Goal: Task Accomplishment & Management: Manage account settings

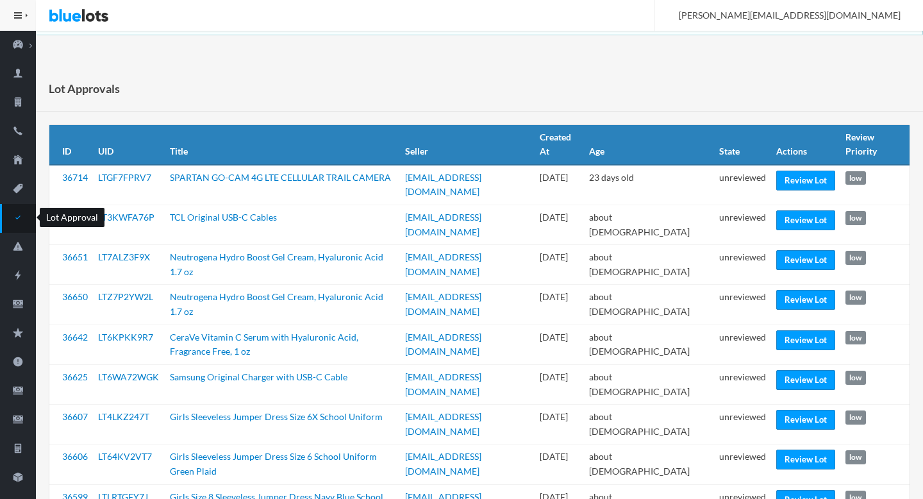
click at [26, 220] on icon "checkmark" at bounding box center [18, 218] width 36 height 12
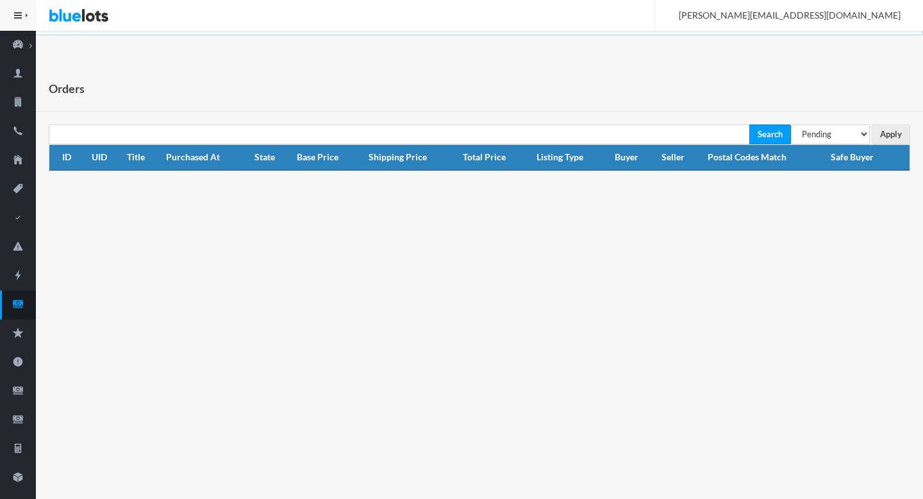
select select "under_review"
click at [791, 124] on select "All Orders Pending Completed Under review Cancelled" at bounding box center [830, 134] width 79 height 20
click at [891, 139] on input "Apply" at bounding box center [891, 134] width 38 height 20
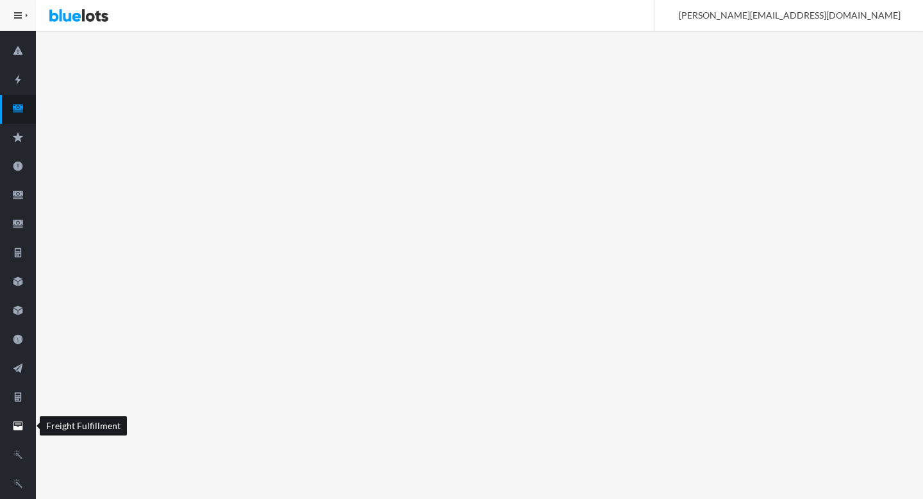
click at [21, 424] on icon "filing" at bounding box center [18, 424] width 6 height 2
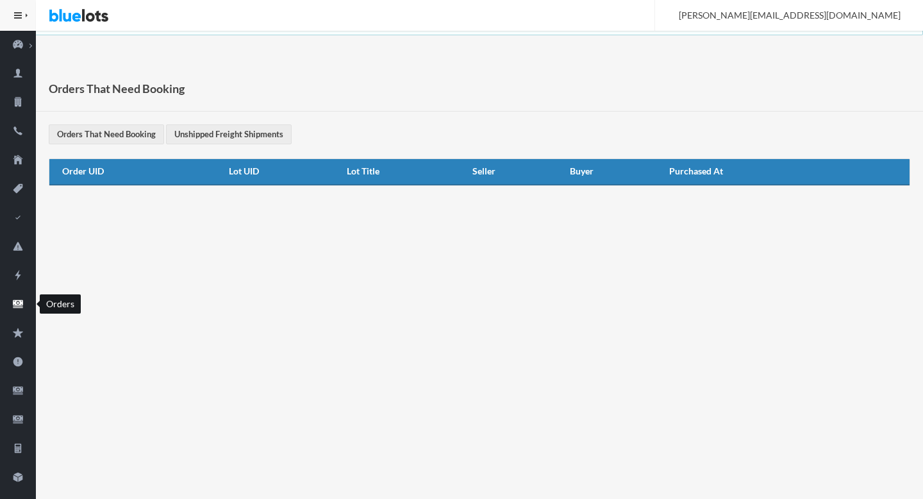
click at [19, 307] on icon "cash" at bounding box center [18, 304] width 10 height 8
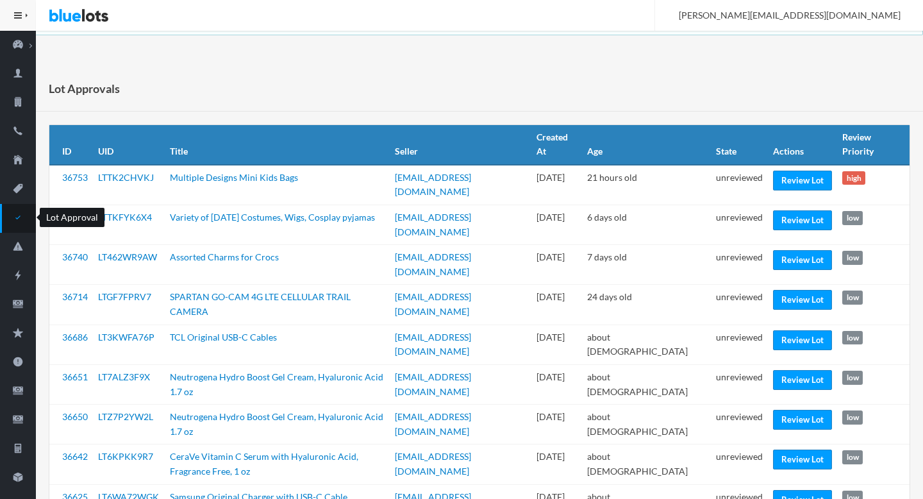
click at [21, 219] on icon "checkmark" at bounding box center [18, 218] width 36 height 12
click at [798, 183] on link "Review Lot" at bounding box center [802, 181] width 59 height 20
click at [795, 183] on link "Review Lot" at bounding box center [802, 181] width 59 height 20
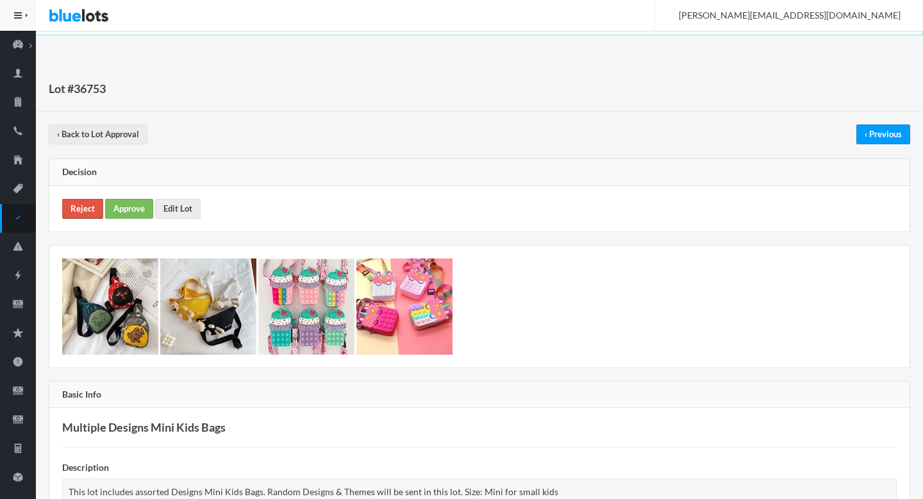
click at [87, 210] on link "Reject" at bounding box center [82, 209] width 41 height 20
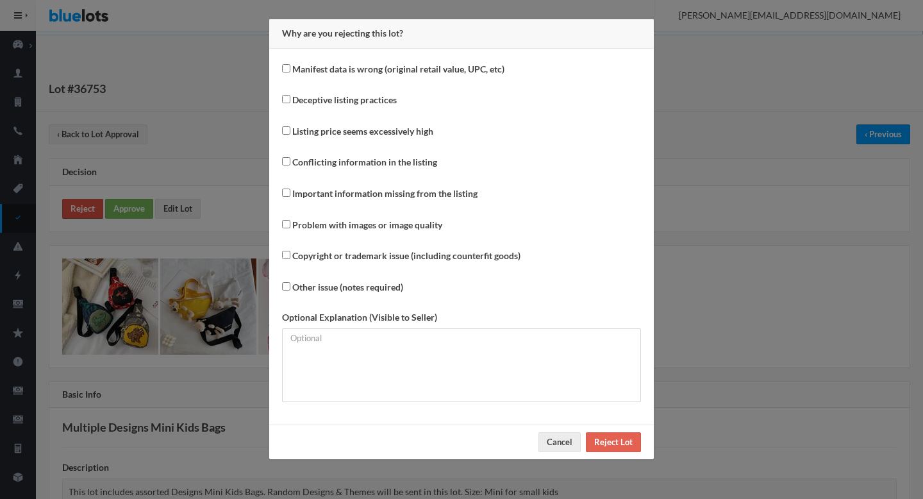
click at [87, 210] on div "Why are you rejecting this lot? Manifest data is wrong (original retail value, …" at bounding box center [461, 249] width 923 height 499
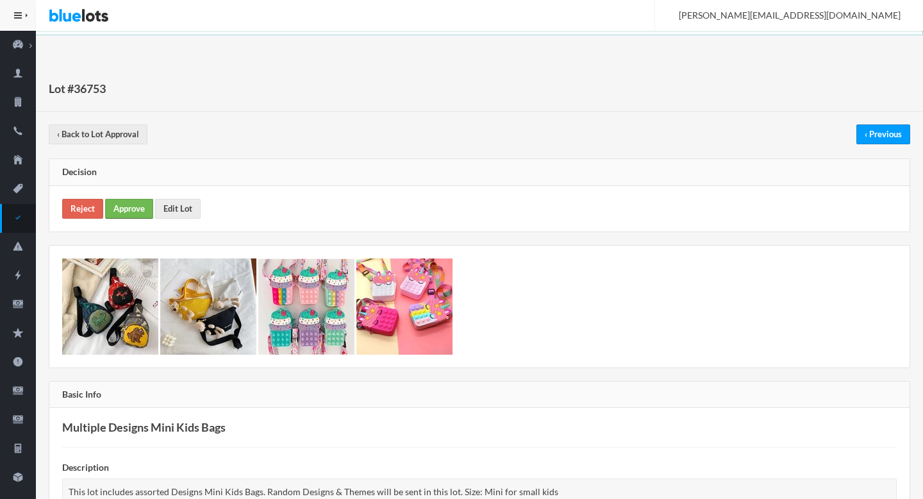
click at [149, 207] on link "Approve" at bounding box center [129, 209] width 48 height 20
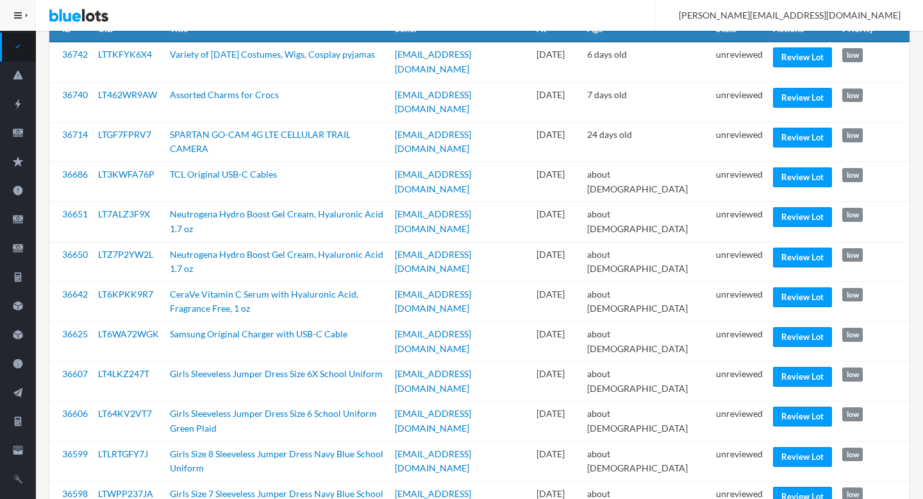
scroll to position [174, 0]
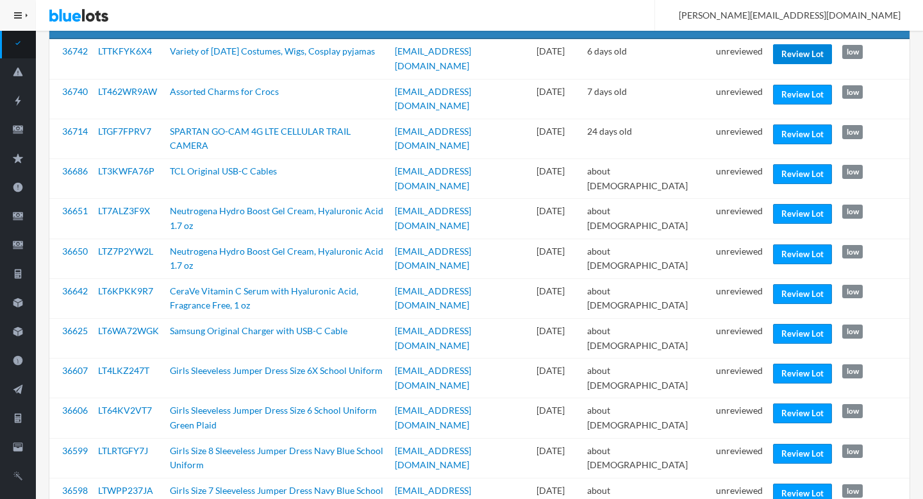
click at [801, 52] on link "Review Lot" at bounding box center [802, 54] width 59 height 20
click at [791, 89] on link "Review Lot" at bounding box center [802, 95] width 59 height 20
click at [788, 130] on link "Review Lot" at bounding box center [802, 134] width 59 height 20
click at [794, 204] on link "Review Lot" at bounding box center [802, 214] width 59 height 20
click at [785, 284] on link "Review Lot" at bounding box center [802, 294] width 59 height 20
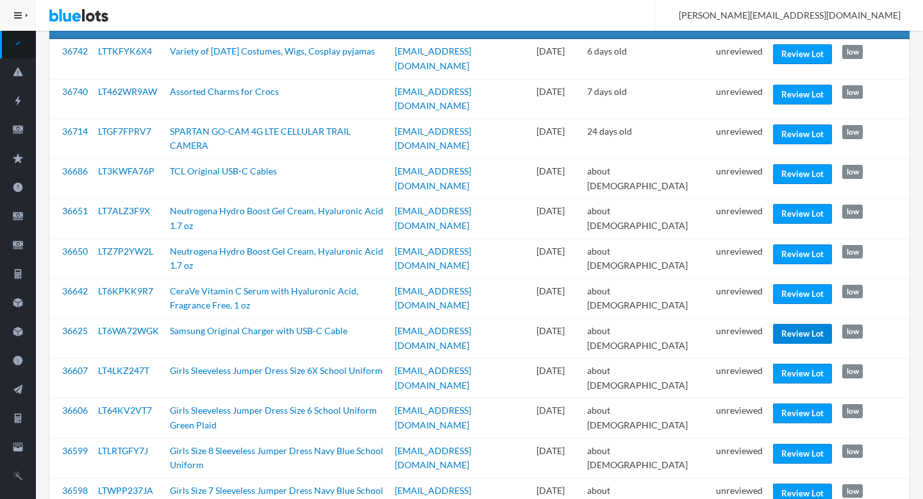
click at [795, 329] on link "Review Lot" at bounding box center [802, 334] width 59 height 20
click at [781, 403] on link "Review Lot" at bounding box center [802, 413] width 59 height 20
click at [739, 398] on td "unreviewed" at bounding box center [739, 418] width 57 height 40
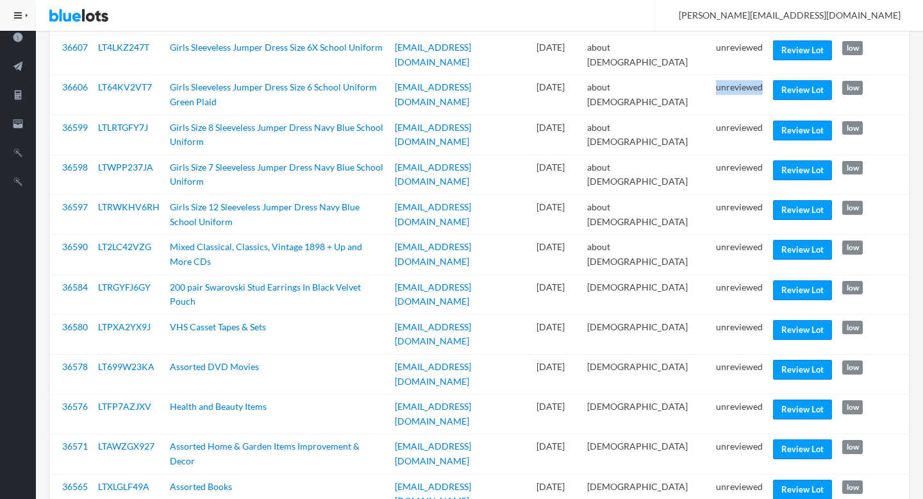
scroll to position [499, 0]
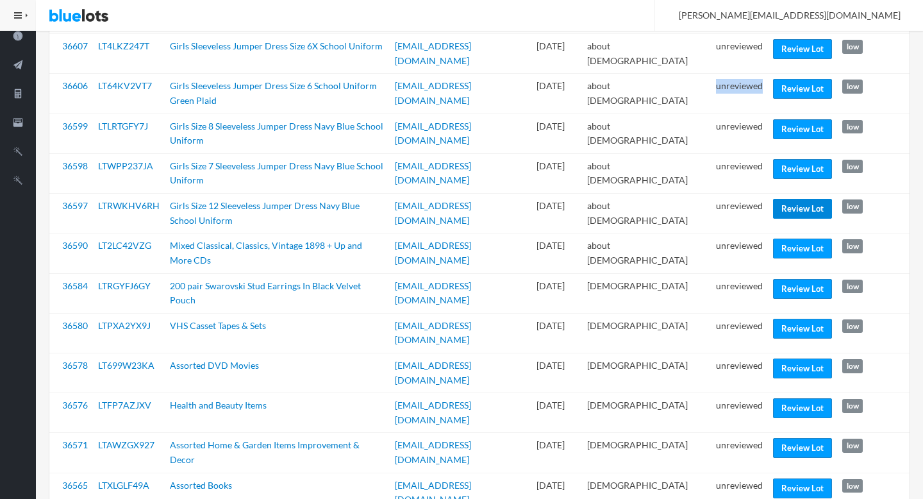
click at [792, 199] on link "Review Lot" at bounding box center [802, 209] width 59 height 20
click at [804, 279] on link "Review Lot" at bounding box center [802, 289] width 59 height 20
click at [808, 398] on link "Review Lot" at bounding box center [802, 408] width 59 height 20
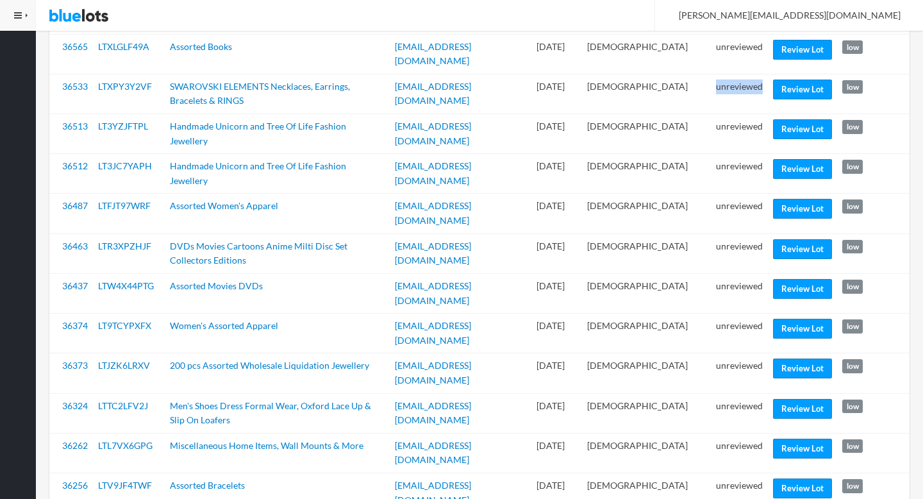
scroll to position [939, 0]
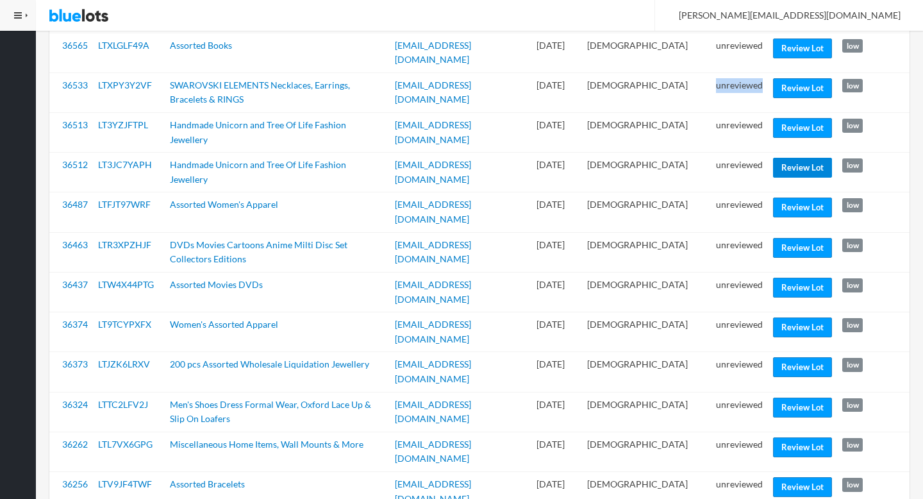
click at [792, 158] on link "Review Lot" at bounding box center [802, 168] width 59 height 20
click at [789, 278] on link "Review Lot" at bounding box center [802, 288] width 59 height 20
click at [782, 317] on link "Review Lot" at bounding box center [802, 327] width 59 height 20
click at [785, 357] on link "Review Lot" at bounding box center [802, 367] width 59 height 20
click at [782, 477] on link "Review Lot" at bounding box center [802, 487] width 59 height 20
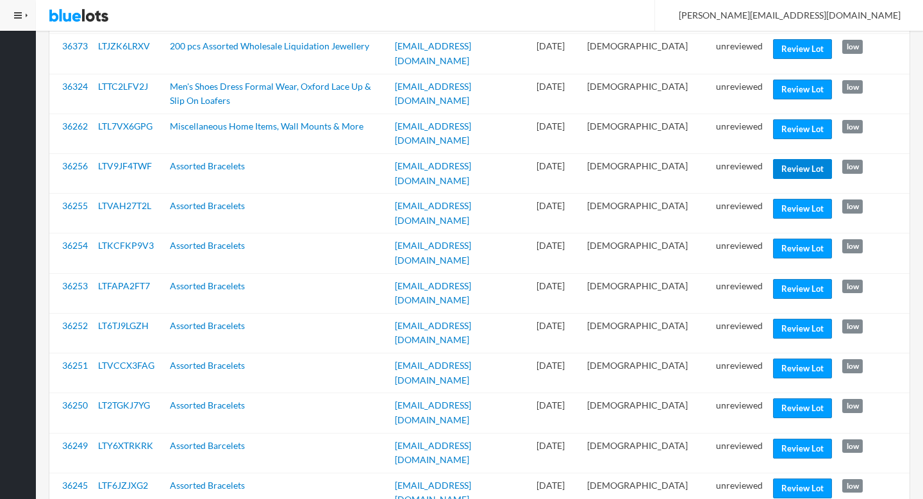
scroll to position [1259, 0]
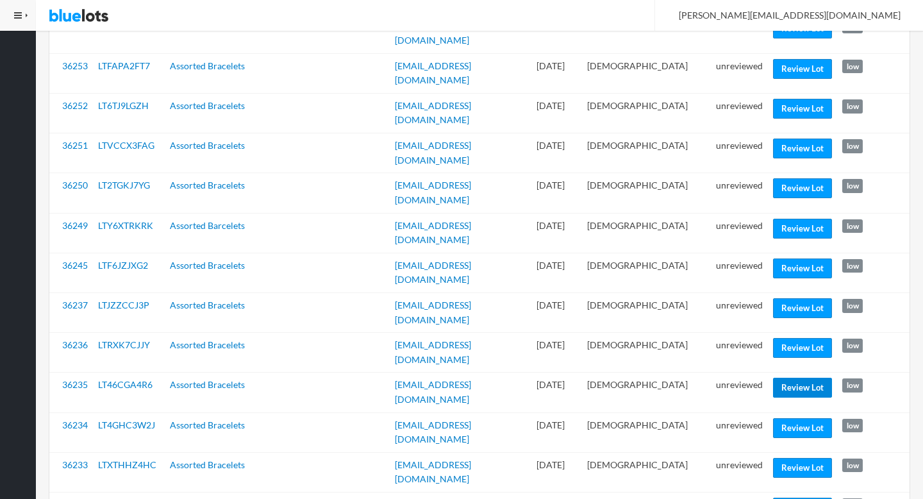
scroll to position [1480, 0]
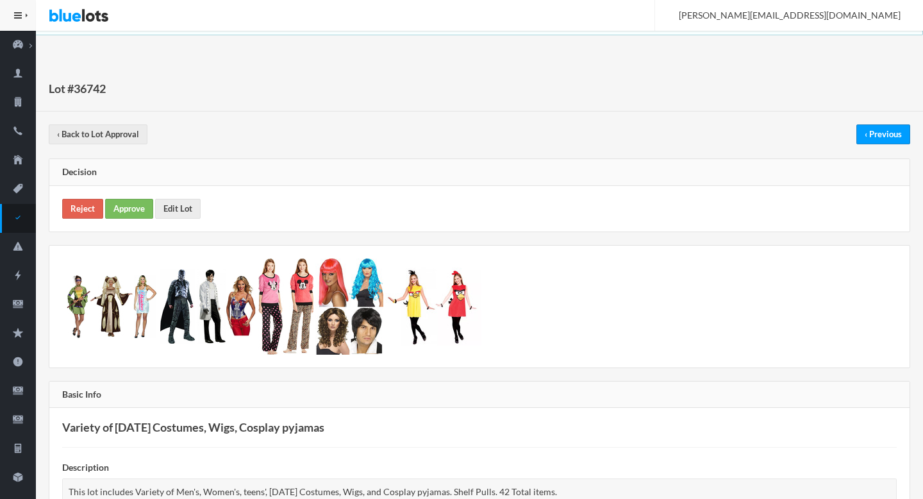
click at [132, 226] on div "Reject Approve Edit Lot" at bounding box center [479, 209] width 861 height 46
click at [126, 208] on link "Approve" at bounding box center [129, 209] width 48 height 20
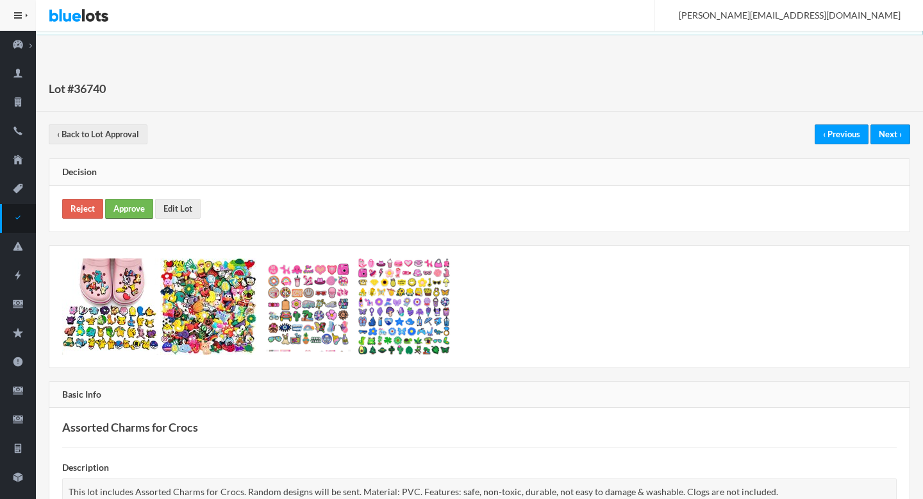
click at [141, 202] on link "Approve" at bounding box center [129, 209] width 48 height 20
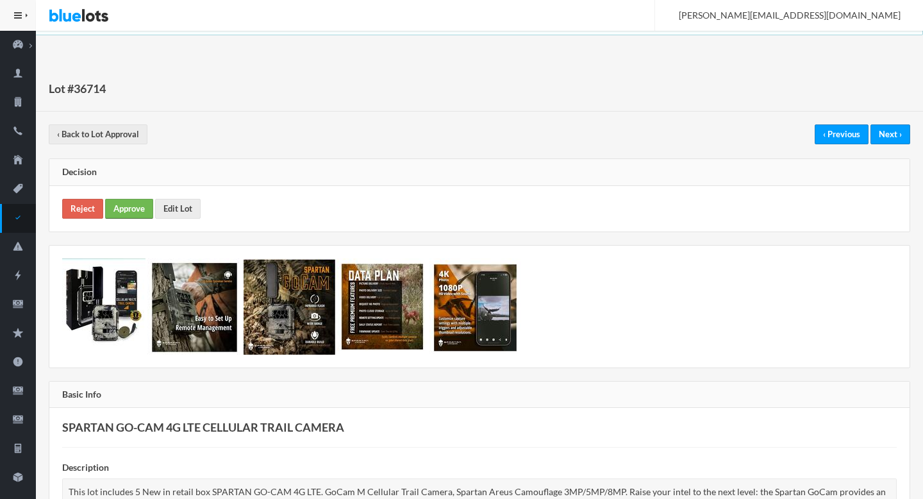
click at [122, 214] on link "Approve" at bounding box center [129, 209] width 48 height 20
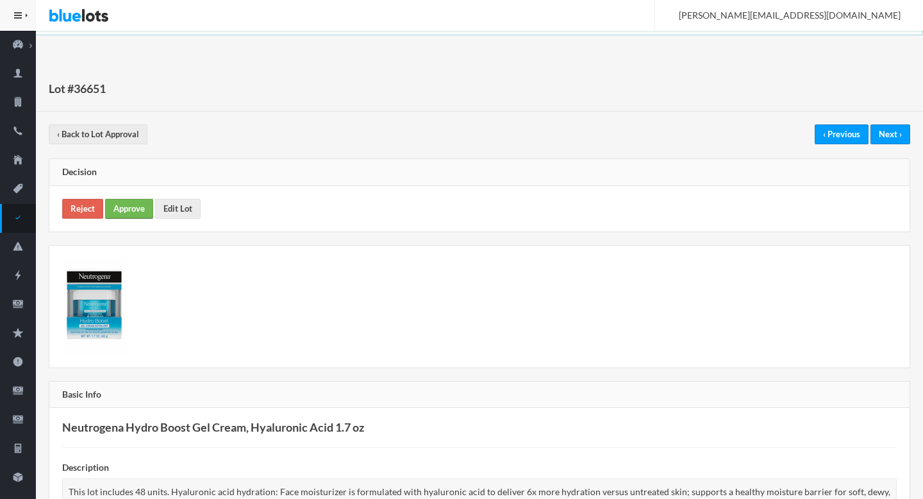
click at [117, 208] on link "Approve" at bounding box center [129, 209] width 48 height 20
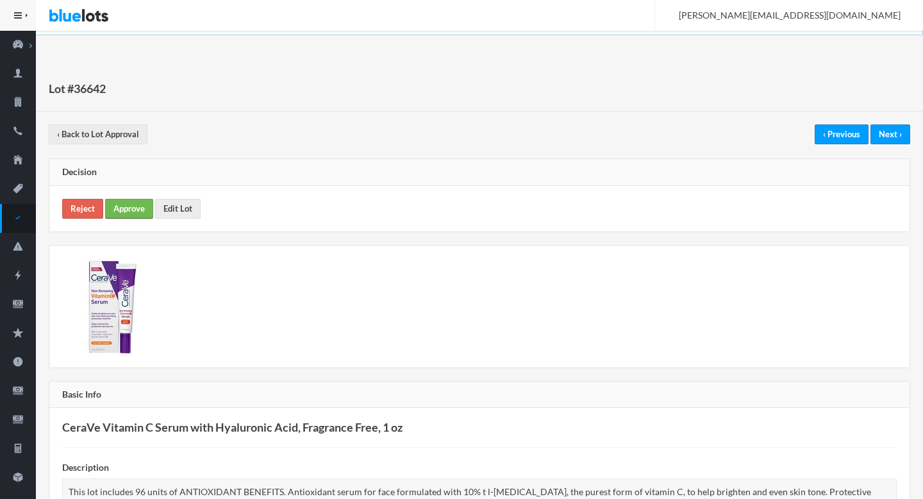
click at [133, 205] on link "Approve" at bounding box center [129, 209] width 48 height 20
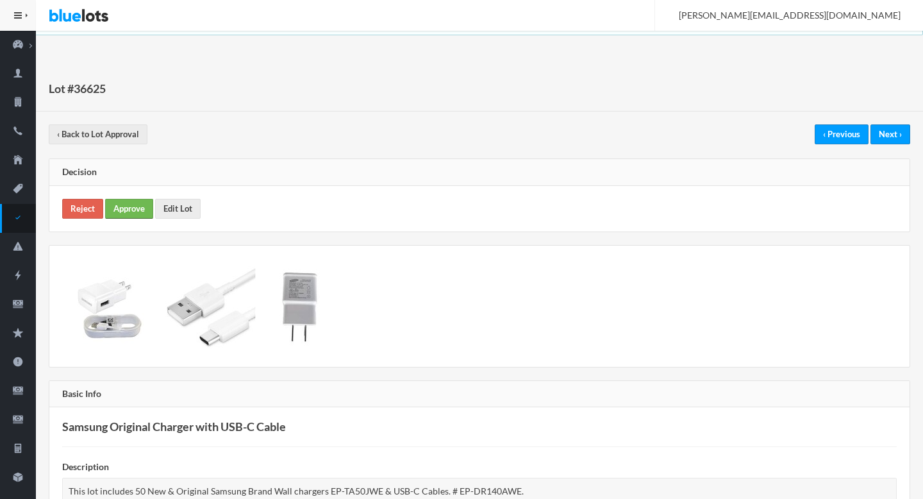
click at [135, 207] on link "Approve" at bounding box center [129, 209] width 48 height 20
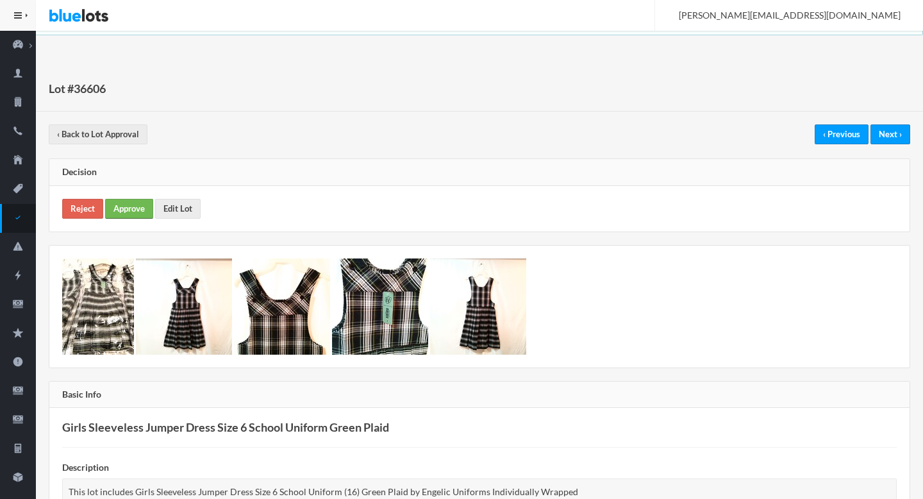
click at [128, 210] on link "Approve" at bounding box center [129, 209] width 48 height 20
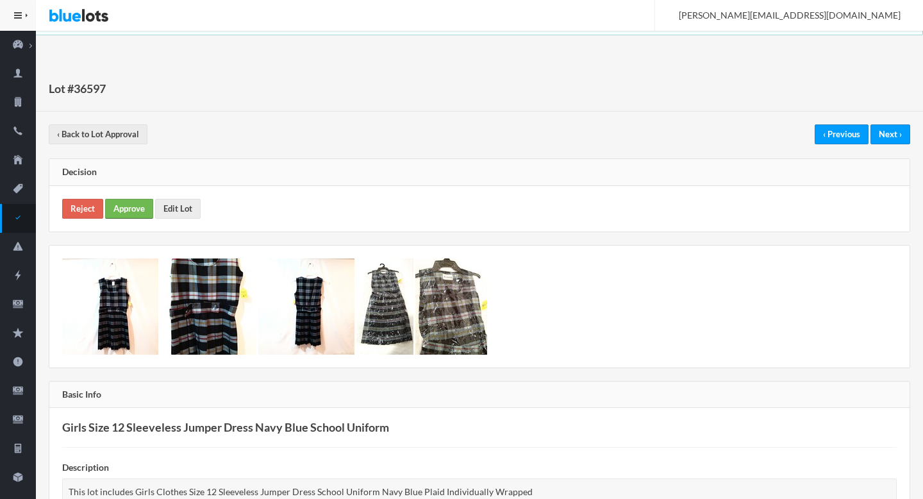
click at [135, 201] on link "Approve" at bounding box center [129, 209] width 48 height 20
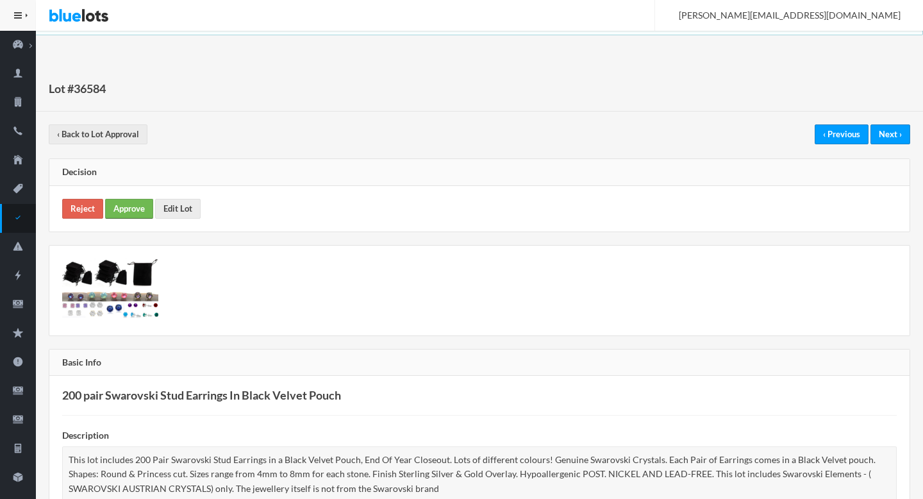
click at [122, 208] on link "Approve" at bounding box center [129, 209] width 48 height 20
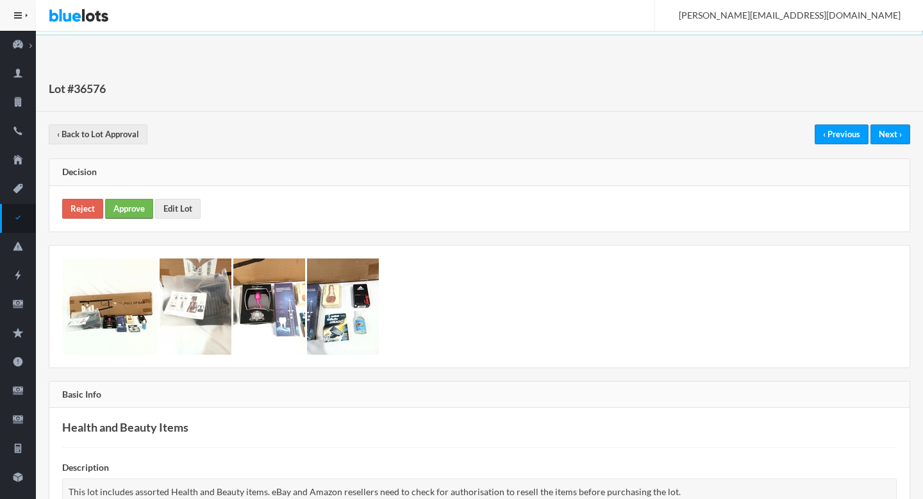
click at [123, 204] on link "Approve" at bounding box center [129, 209] width 48 height 20
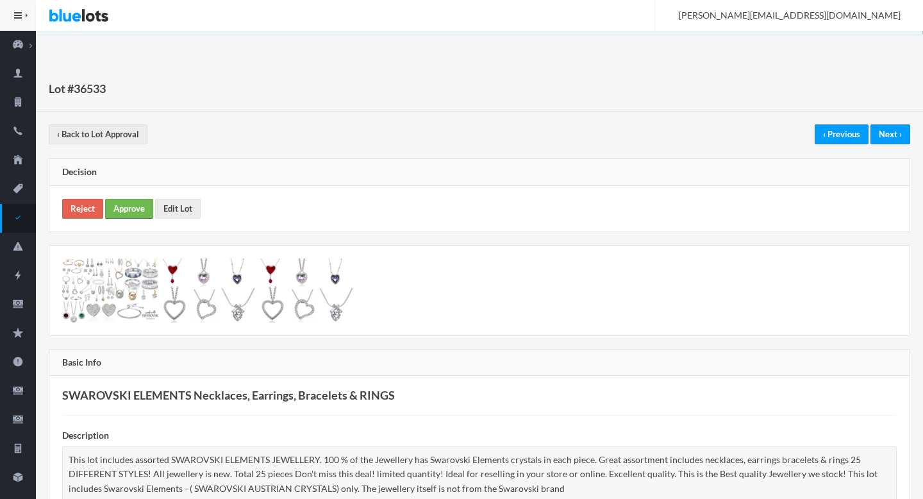
click at [137, 205] on link "Approve" at bounding box center [129, 209] width 48 height 20
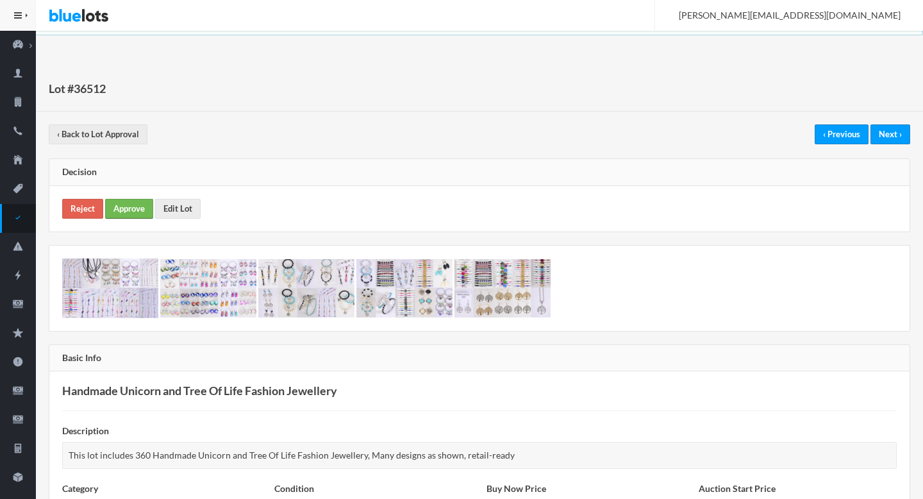
click at [132, 203] on link "Approve" at bounding box center [129, 209] width 48 height 20
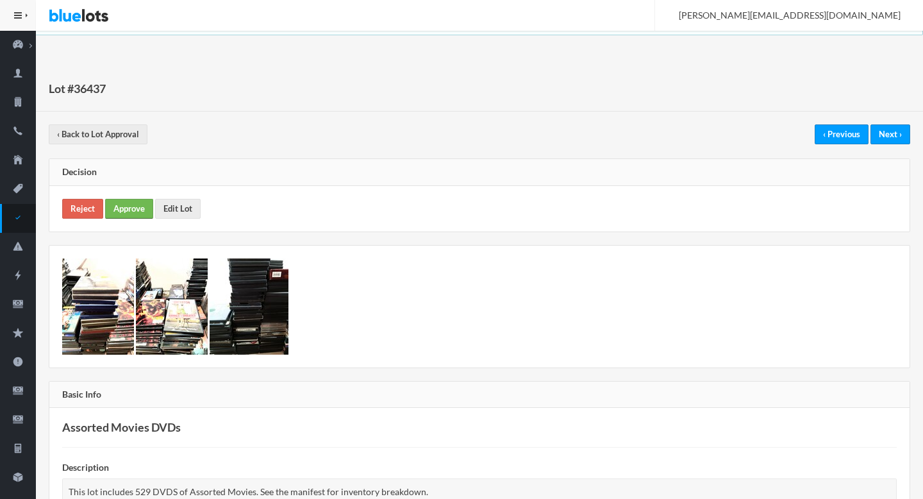
click at [110, 203] on link "Approve" at bounding box center [129, 209] width 48 height 20
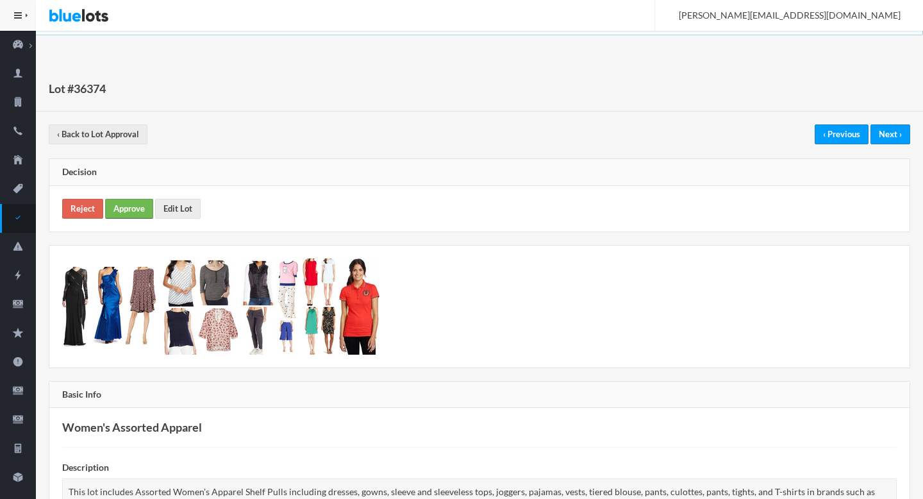
click at [124, 209] on link "Approve" at bounding box center [129, 209] width 48 height 20
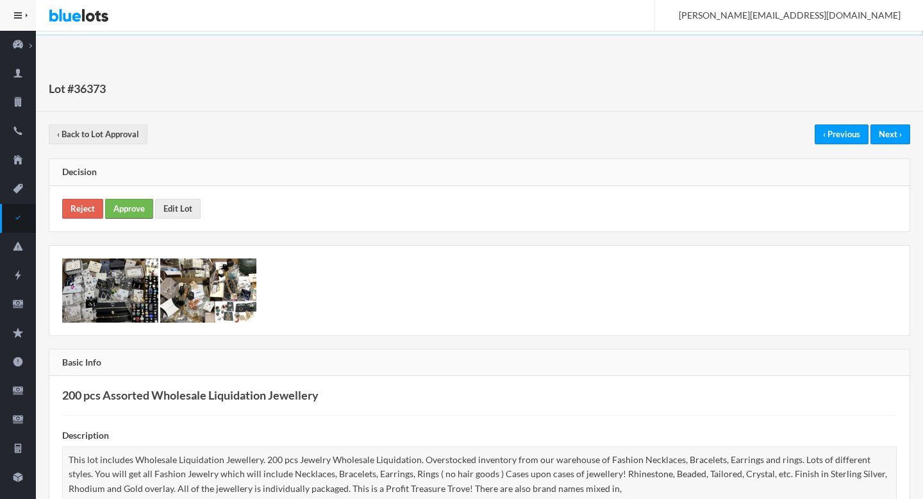
click at [141, 204] on link "Approve" at bounding box center [129, 209] width 48 height 20
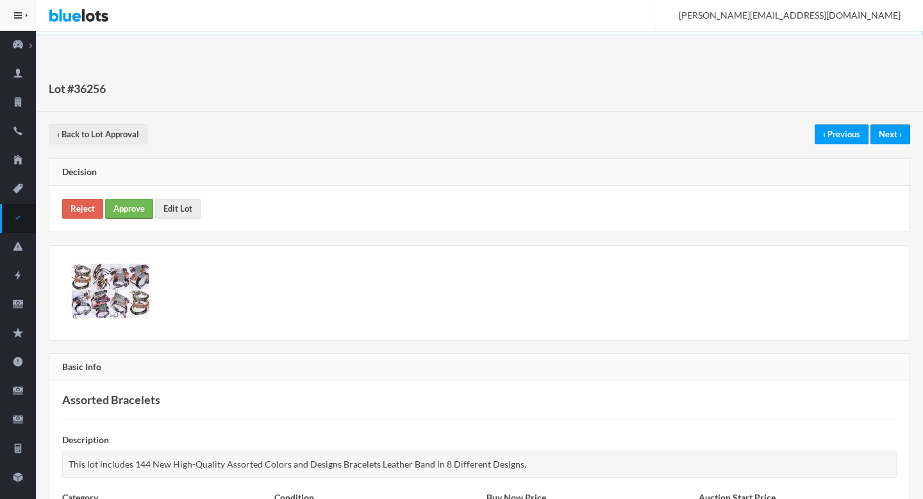
click at [124, 210] on link "Approve" at bounding box center [129, 209] width 48 height 20
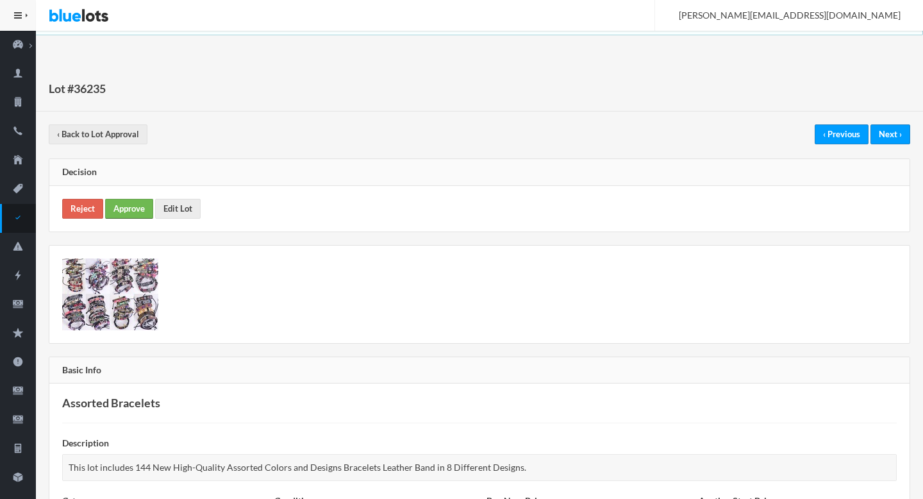
click at [133, 208] on link "Approve" at bounding box center [129, 209] width 48 height 20
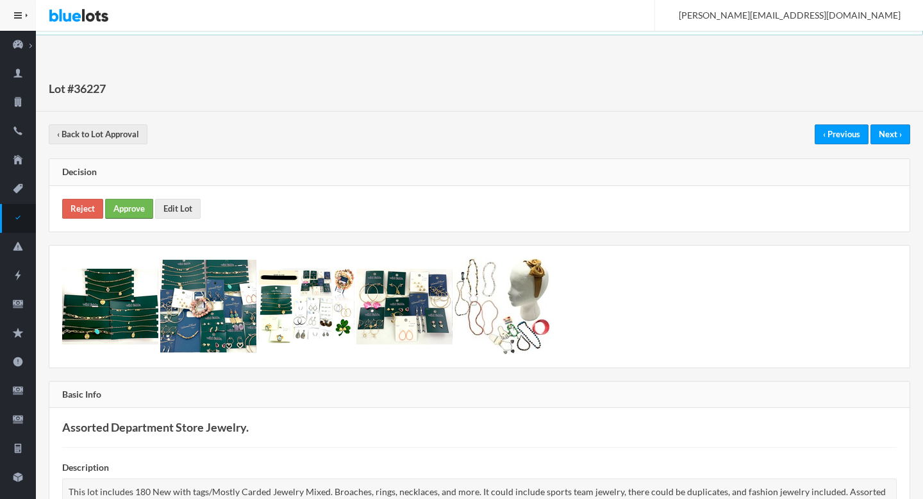
click at [125, 202] on link "Approve" at bounding box center [129, 209] width 48 height 20
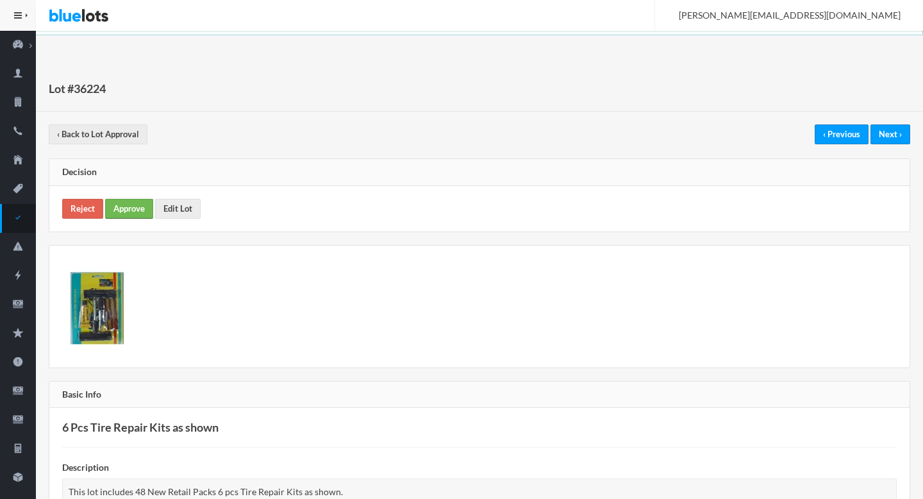
click at [131, 206] on link "Approve" at bounding box center [129, 209] width 48 height 20
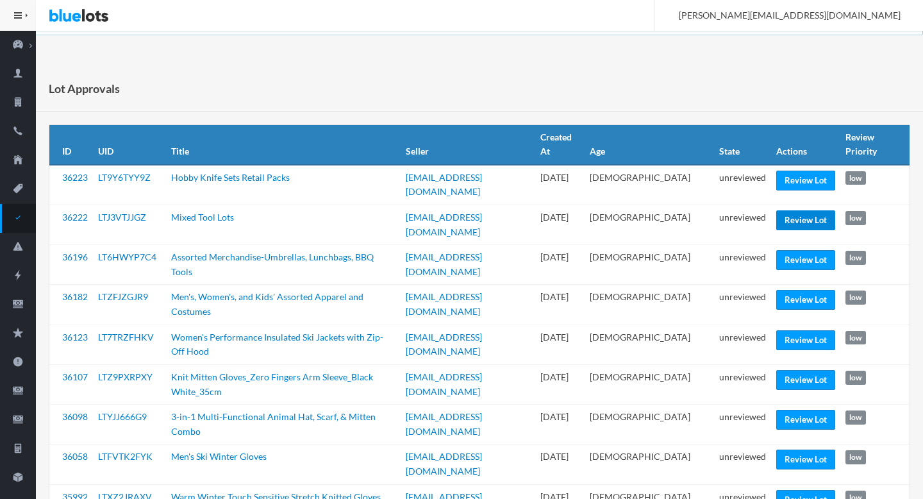
click at [782, 211] on link "Review Lot" at bounding box center [806, 220] width 59 height 20
click at [804, 290] on link "Review Lot" at bounding box center [806, 300] width 59 height 20
click at [807, 370] on link "Review Lot" at bounding box center [806, 380] width 59 height 20
click at [804, 450] on link "Review Lot" at bounding box center [806, 460] width 59 height 20
click at [744, 484] on td "unreviewed" at bounding box center [742, 504] width 57 height 40
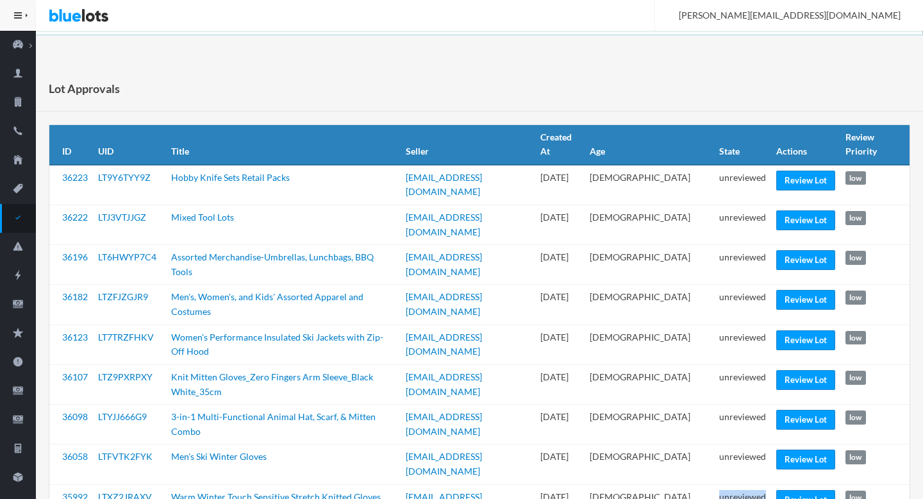
click at [744, 484] on td "unreviewed" at bounding box center [742, 504] width 57 height 40
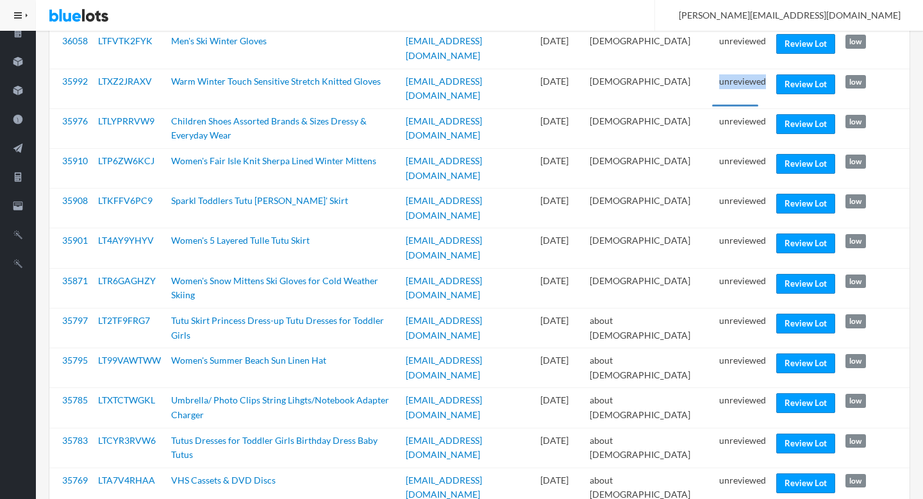
scroll to position [443, 0]
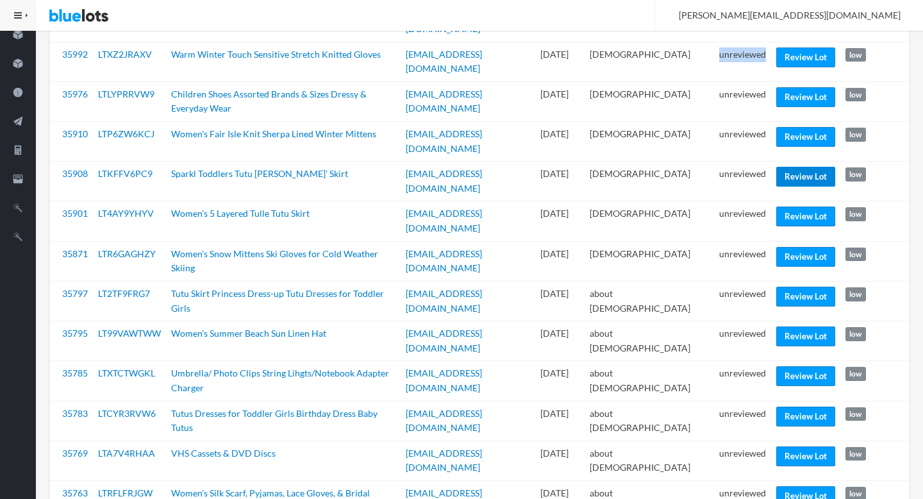
click at [798, 167] on link "Review Lot" at bounding box center [806, 177] width 59 height 20
click at [797, 287] on link "Review Lot" at bounding box center [806, 297] width 59 height 20
click at [796, 407] on link "Review Lot" at bounding box center [806, 417] width 59 height 20
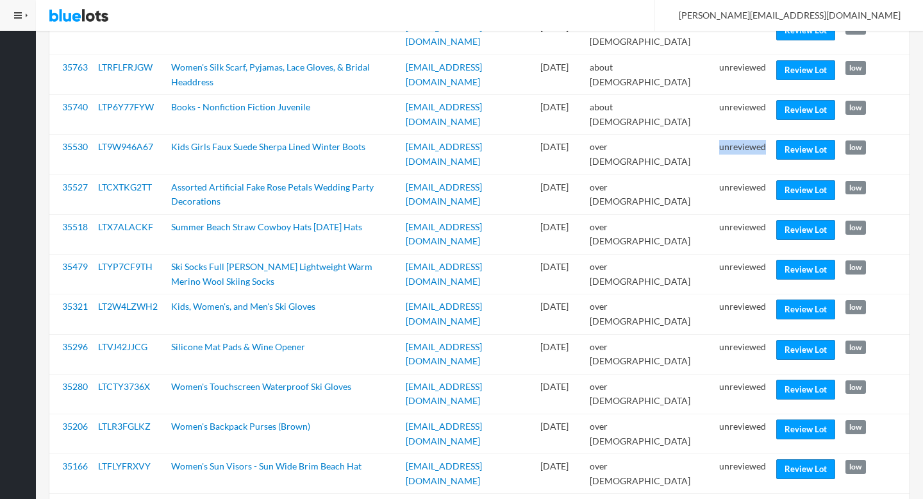
scroll to position [875, 0]
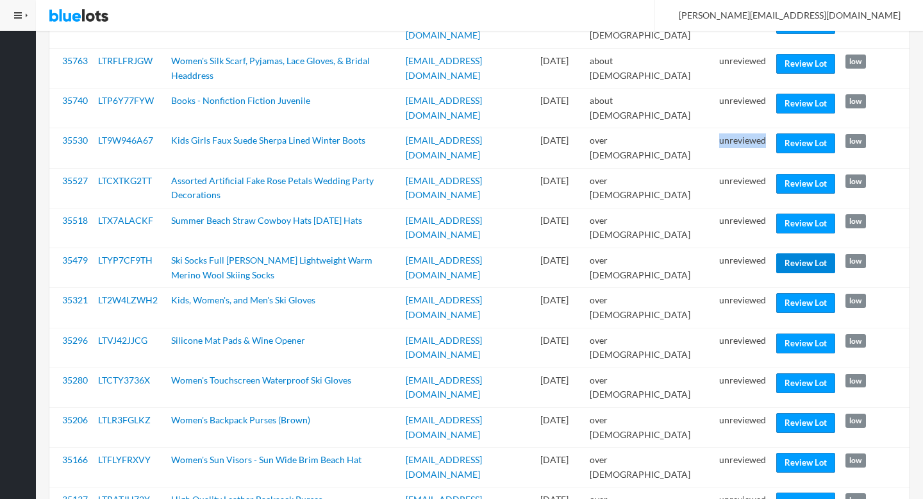
click at [800, 253] on link "Review Lot" at bounding box center [806, 263] width 59 height 20
click at [798, 373] on link "Review Lot" at bounding box center [806, 383] width 59 height 20
click at [791, 413] on link "Review Lot" at bounding box center [806, 423] width 59 height 20
click at [791, 493] on link "Review Lot" at bounding box center [806, 503] width 59 height 20
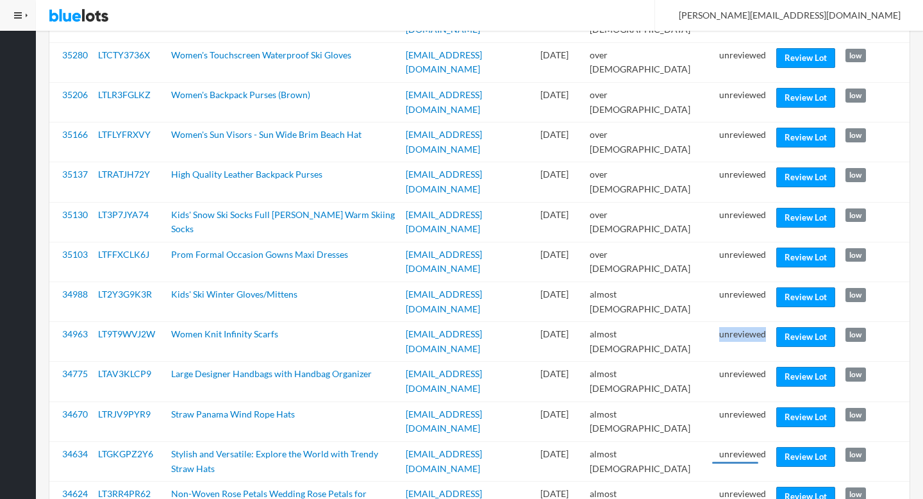
scroll to position [1252, 0]
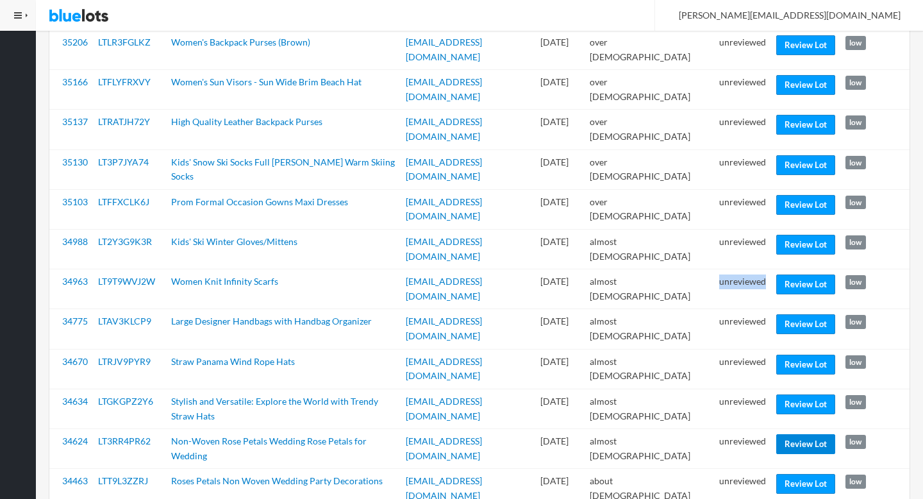
click at [795, 434] on link "Review Lot" at bounding box center [806, 444] width 59 height 20
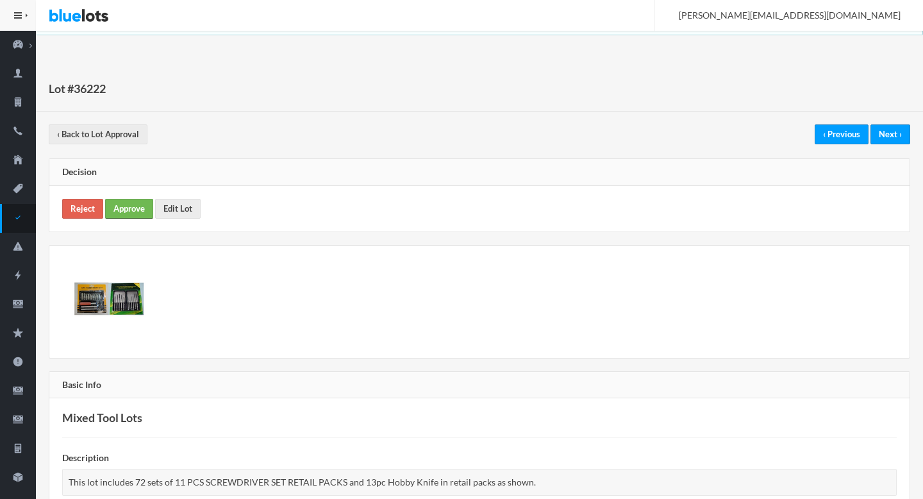
click at [122, 212] on link "Approve" at bounding box center [129, 209] width 48 height 20
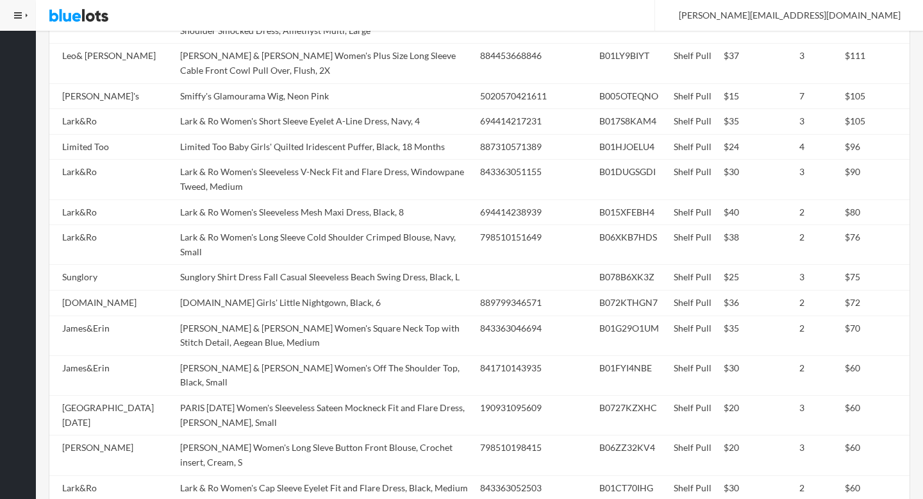
scroll to position [1887, 0]
copy tr "Ali & [PERSON_NAME] Women's Sweet Rose Smocked Strapless FIT & Flare Ruffle Min…"
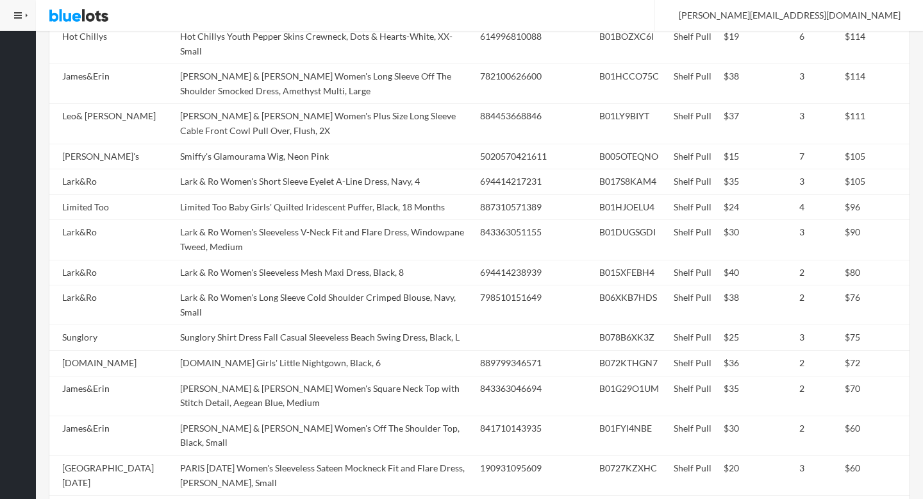
scroll to position [1842, 0]
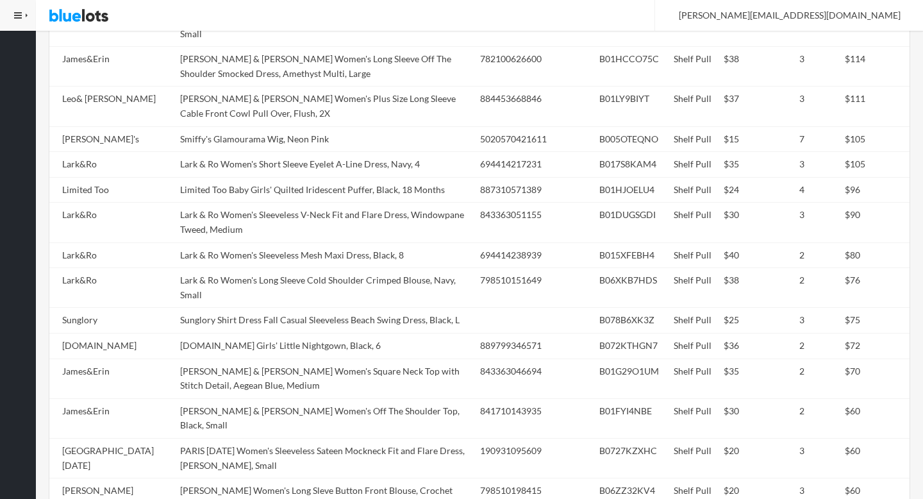
copy tr "Lark & Ro Women's Sleeveless Tiered Maxi Dress, Mulberry, Medium"
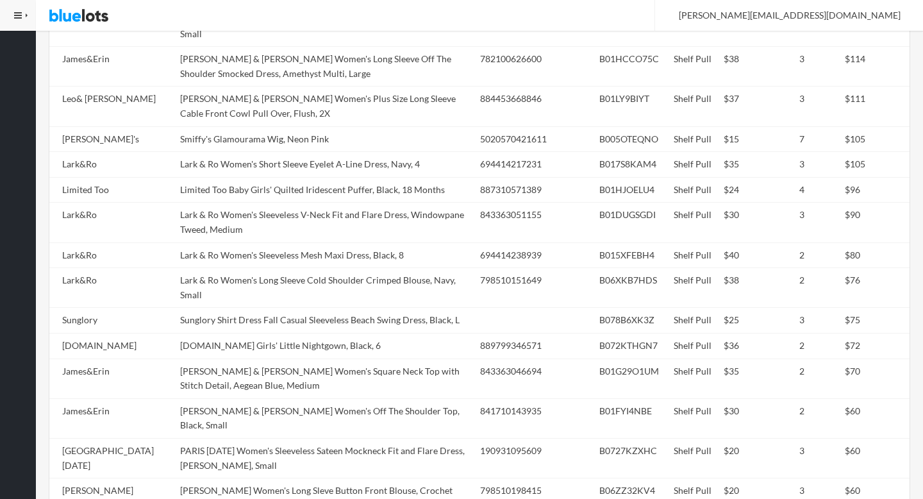
scroll to position [2234, 0]
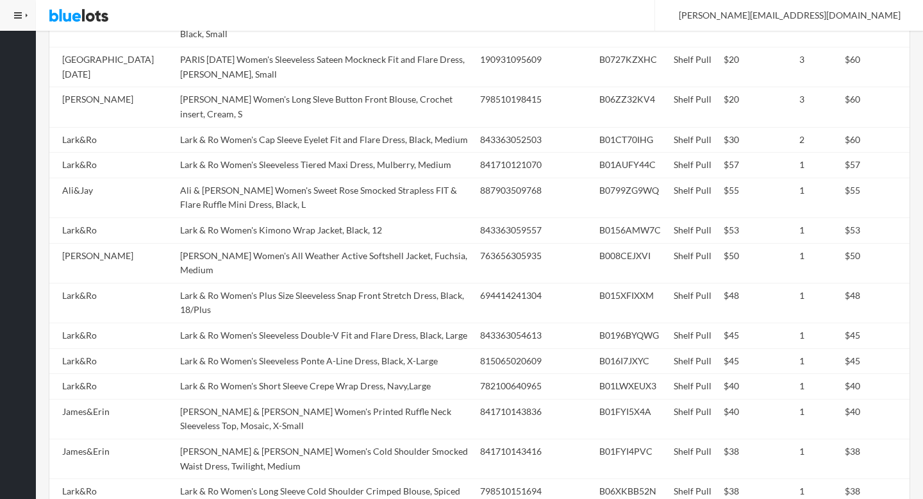
copy tr "James & Erin Women's Off The Shoulder Top, Black, X-Small"
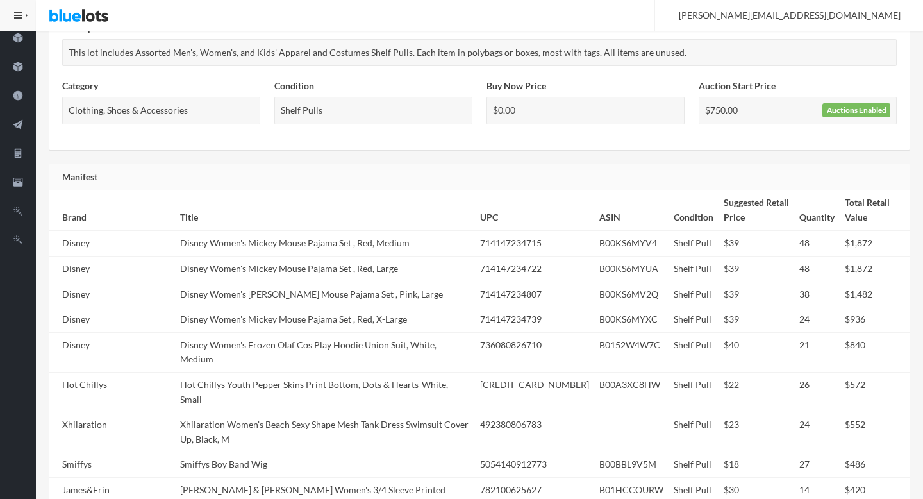
scroll to position [0, 0]
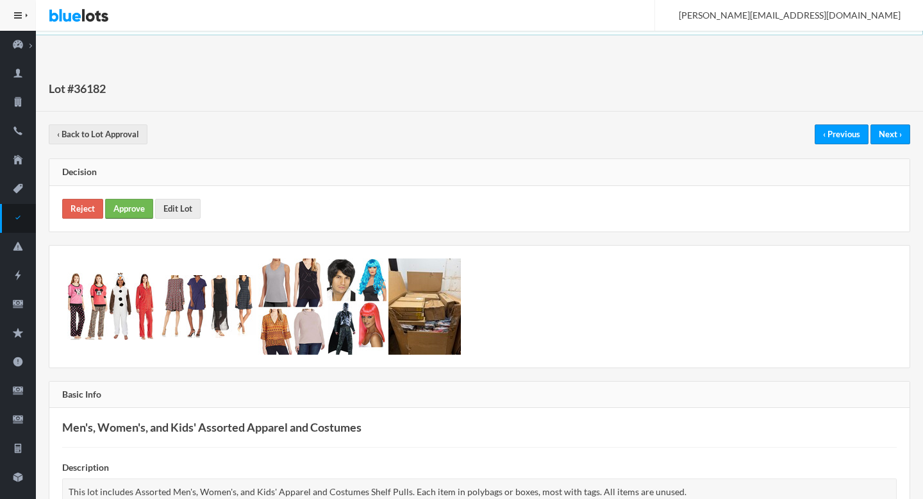
click at [127, 215] on link "Approve" at bounding box center [129, 209] width 48 height 20
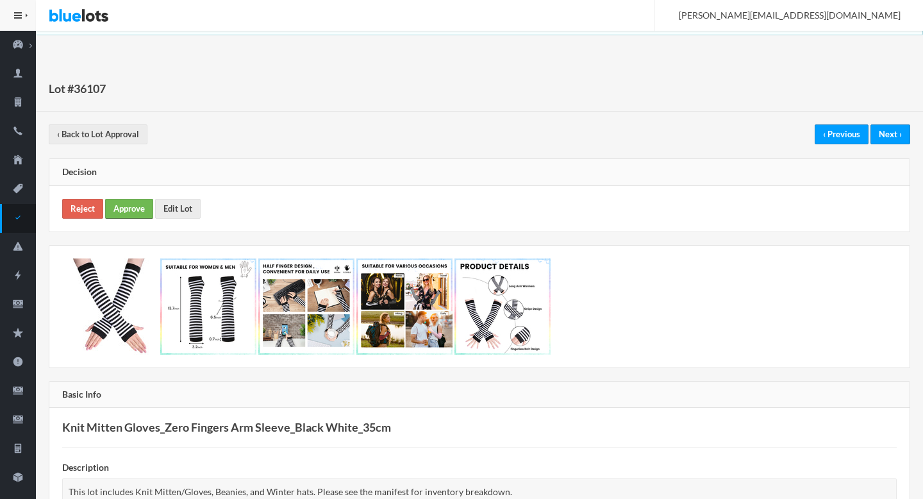
click at [144, 209] on link "Approve" at bounding box center [129, 209] width 48 height 20
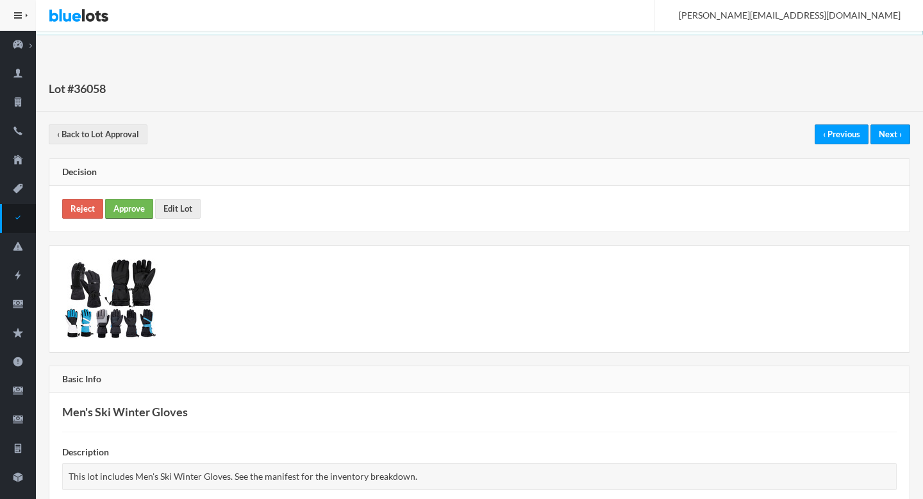
click at [135, 205] on link "Approve" at bounding box center [129, 209] width 48 height 20
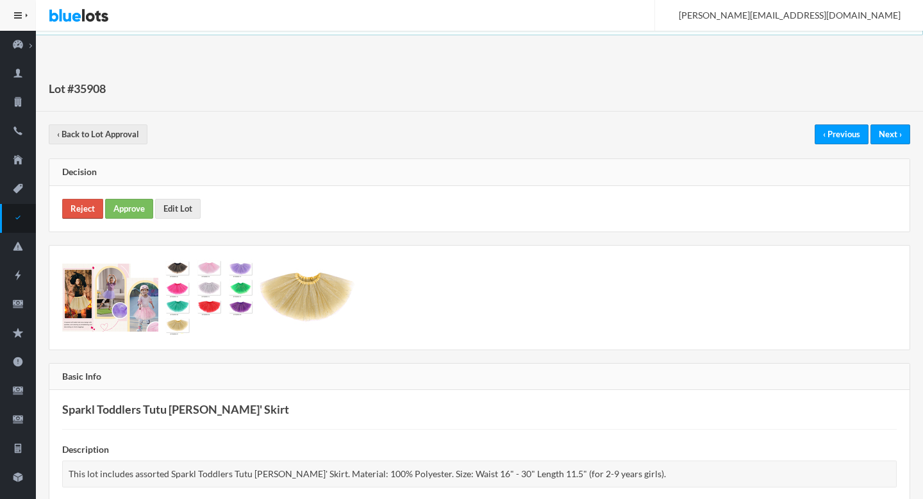
click at [101, 205] on link "Reject" at bounding box center [82, 209] width 41 height 20
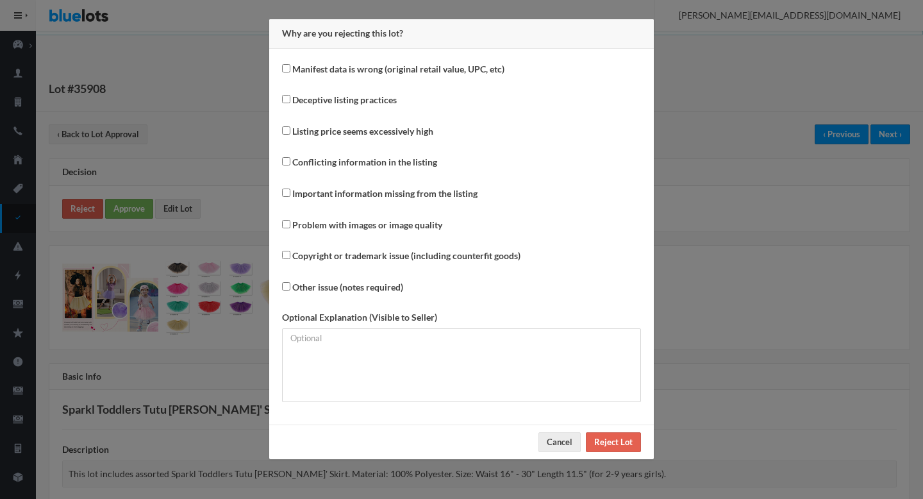
click at [101, 205] on div "Why are you rejecting this lot? Manifest data is wrong (original retail value, …" at bounding box center [461, 249] width 923 height 499
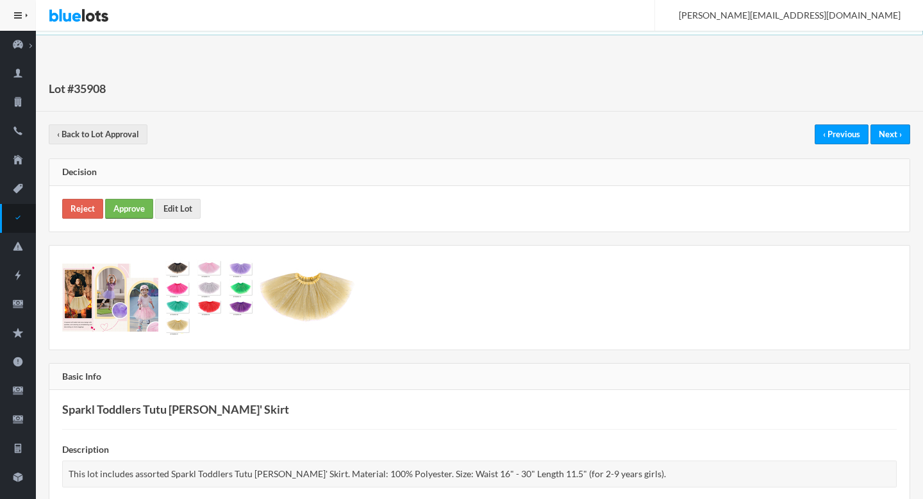
click at [121, 206] on link "Approve" at bounding box center [129, 209] width 48 height 20
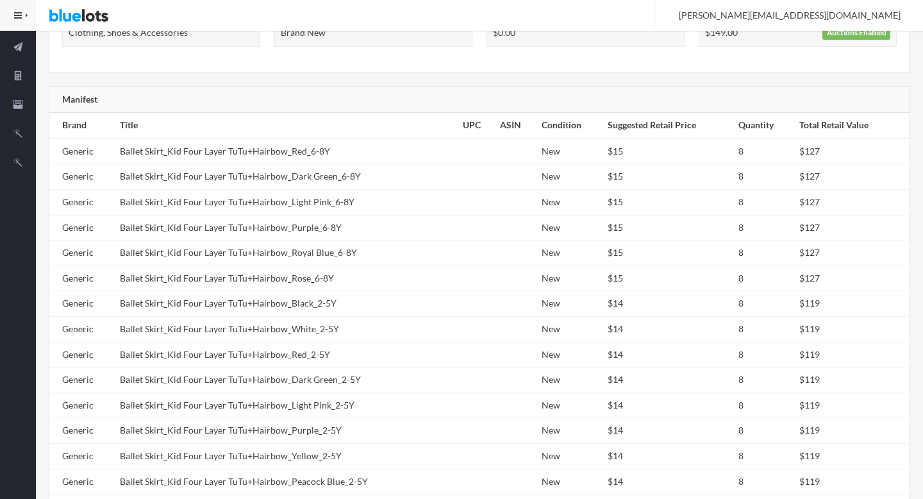
scroll to position [706, 0]
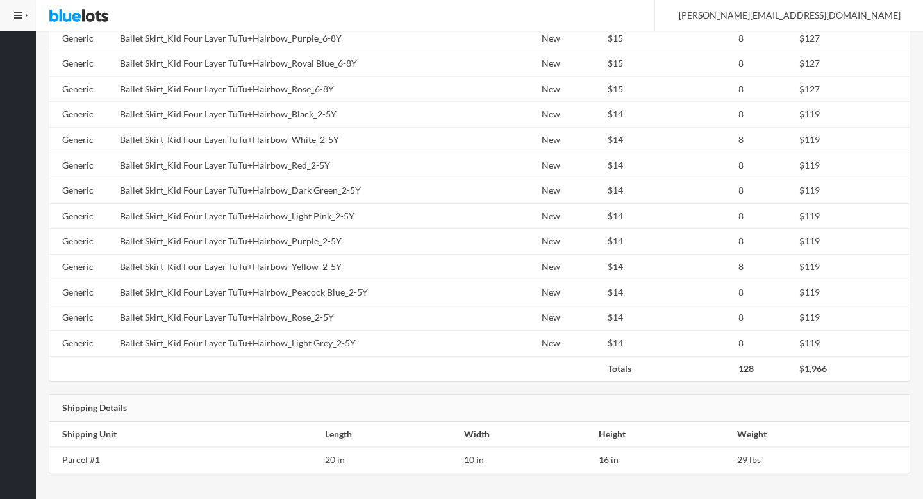
click at [320, 265] on td "Ballet Skirt_Kid Four Layer TuTu+Hairbow_Yellow_2-5Y" at bounding box center [286, 268] width 342 height 26
copy tr "Ballet Skirt_Kid Four Layer TuTu+Hairbow_Yellow_2-5Y"
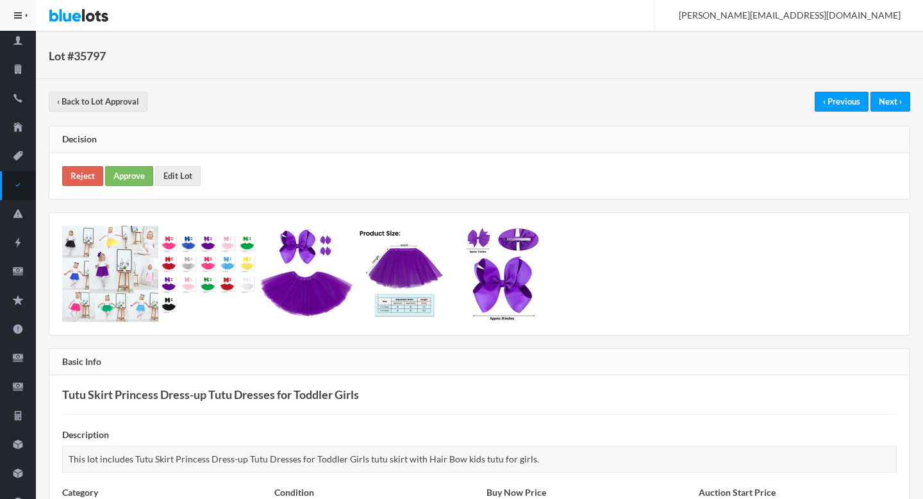
scroll to position [0, 0]
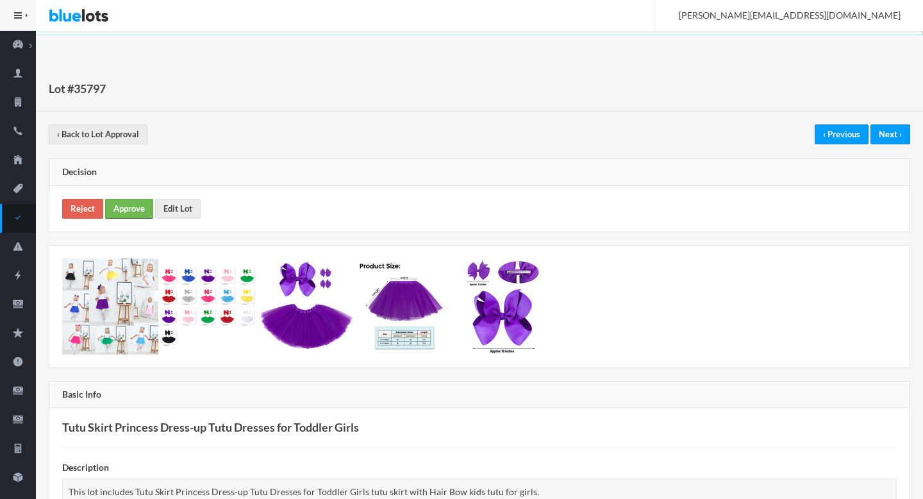
click at [133, 207] on link "Approve" at bounding box center [129, 209] width 48 height 20
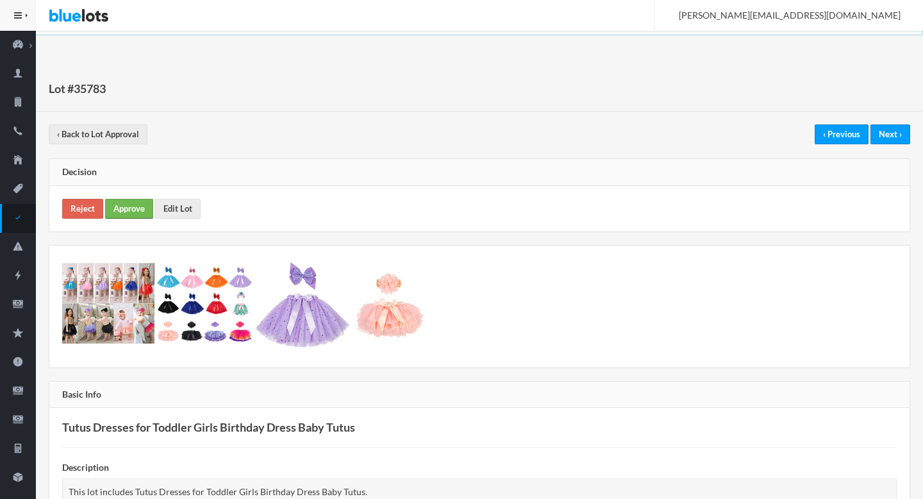
click at [131, 210] on link "Approve" at bounding box center [129, 209] width 48 height 20
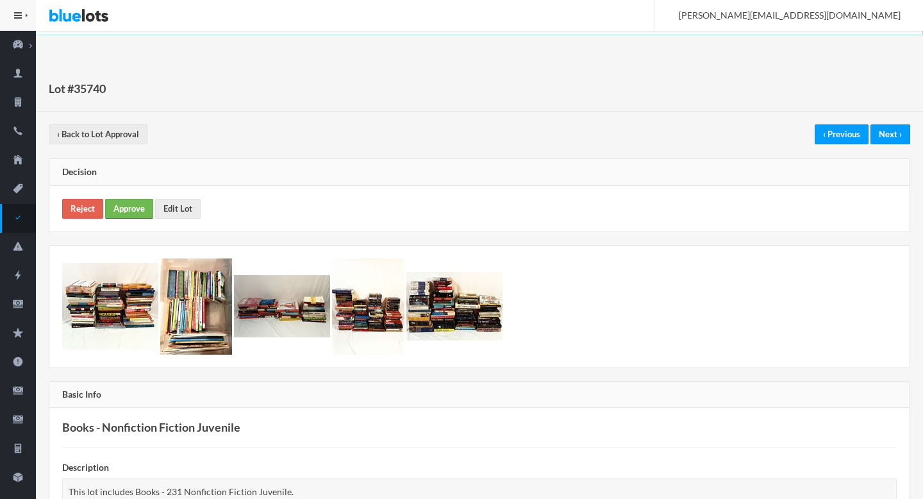
click at [129, 203] on link "Approve" at bounding box center [129, 209] width 48 height 20
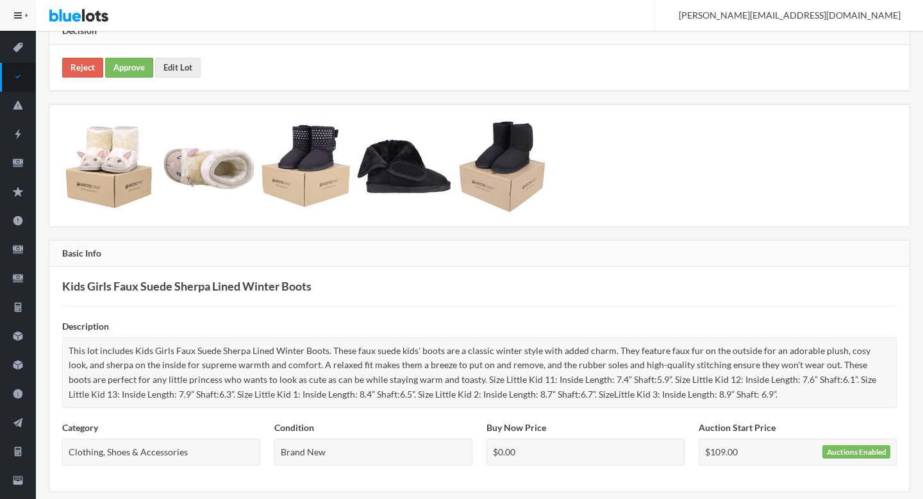
scroll to position [143, 0]
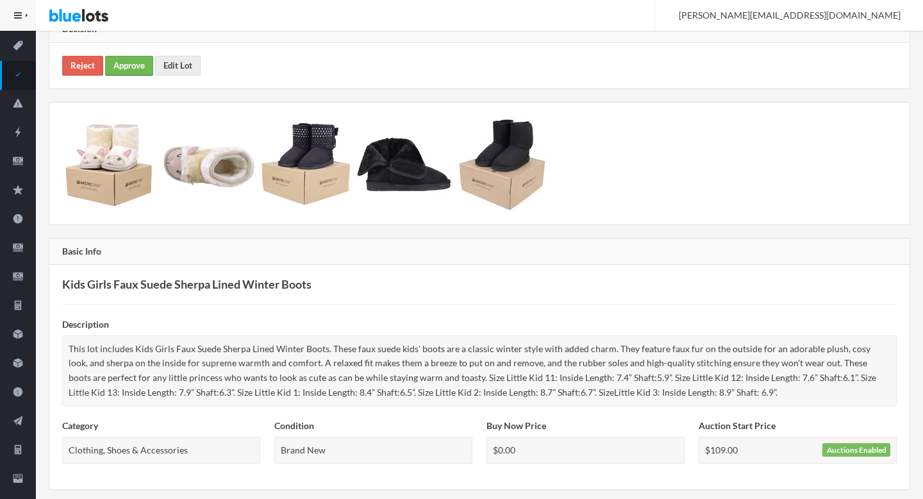
click at [121, 64] on link "Approve" at bounding box center [129, 66] width 48 height 20
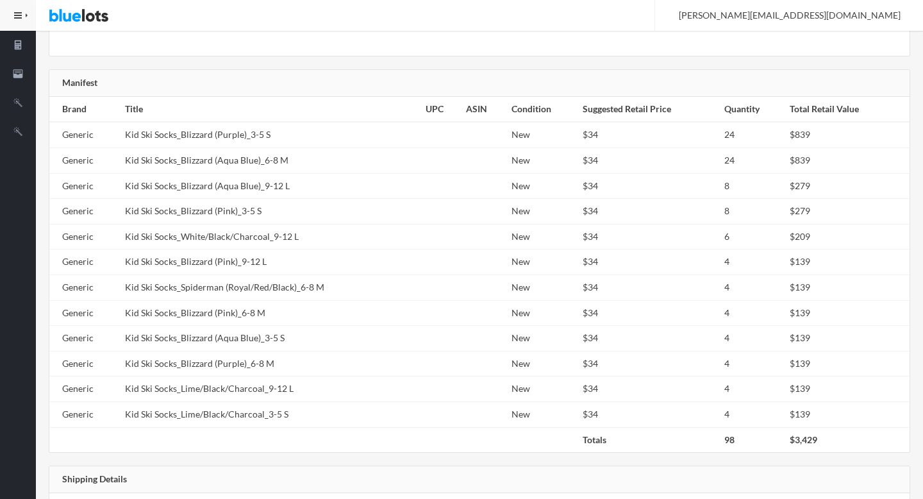
scroll to position [570, 0]
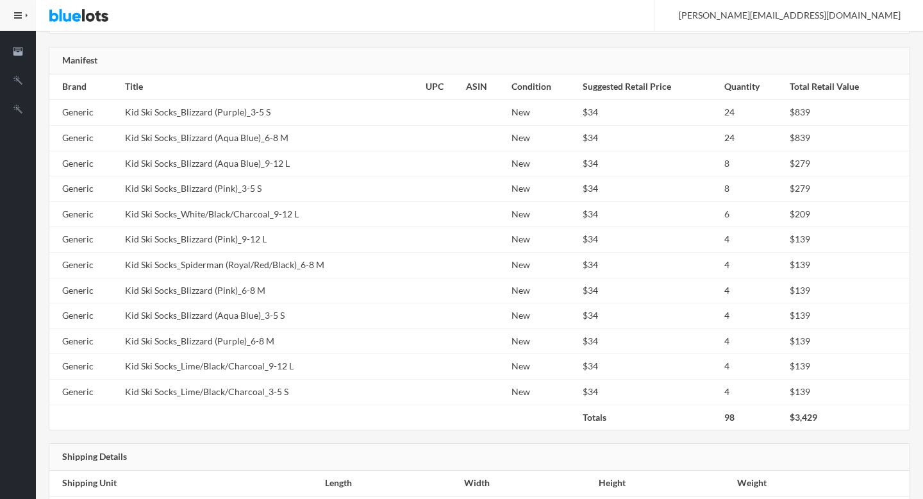
click at [302, 221] on td "Kid Ski Socks_White/Black/Charcoal_9-12 L" at bounding box center [270, 214] width 301 height 26
copy tr "Kid Ski Socks_White/Black/Charcoal_9-12 L"
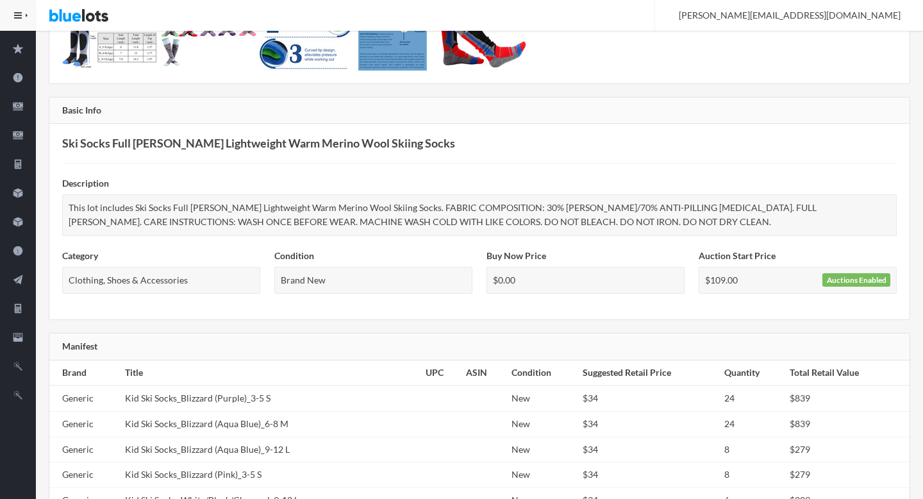
scroll to position [0, 0]
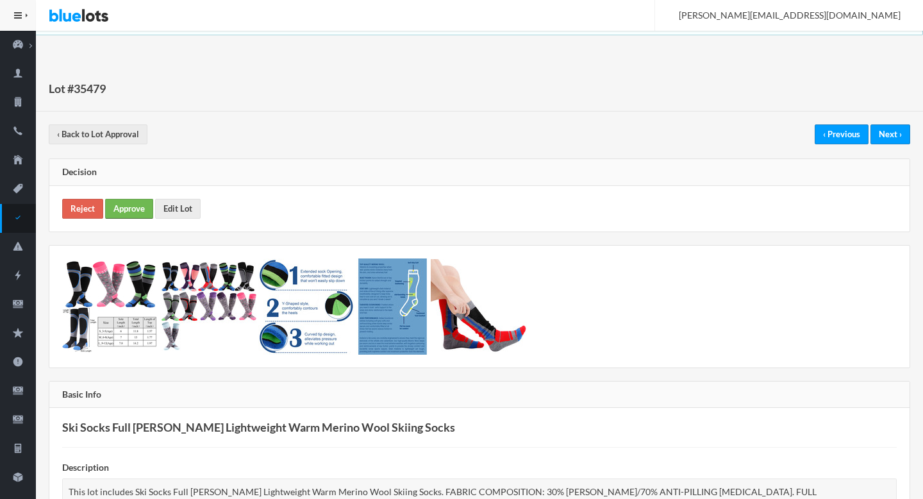
click at [131, 210] on link "Approve" at bounding box center [129, 209] width 48 height 20
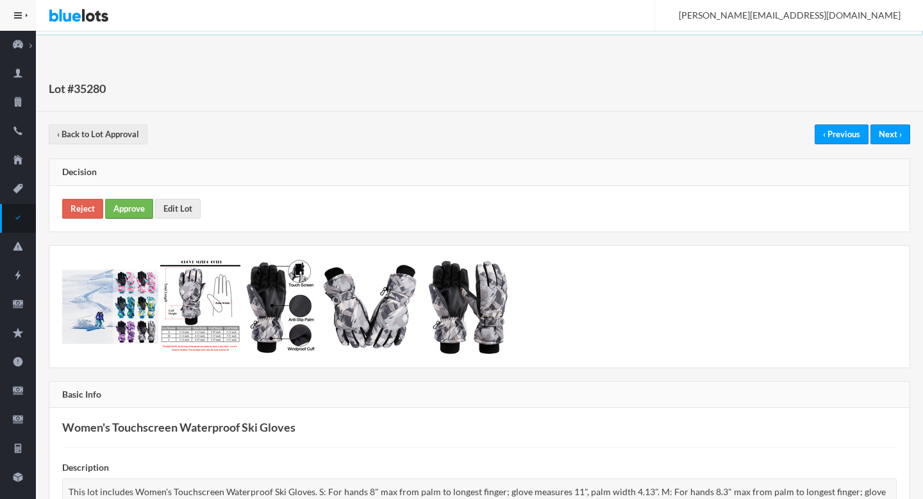
click at [122, 207] on link "Approve" at bounding box center [129, 209] width 48 height 20
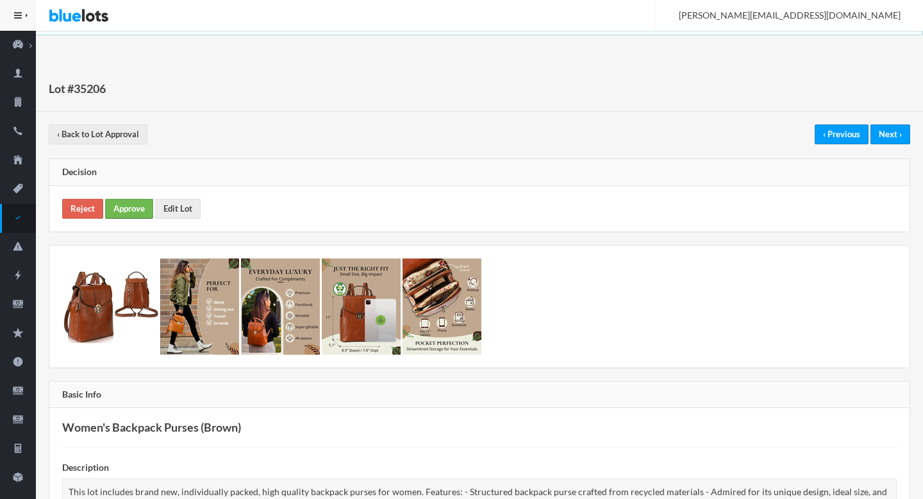
click at [131, 206] on link "Approve" at bounding box center [129, 209] width 48 height 20
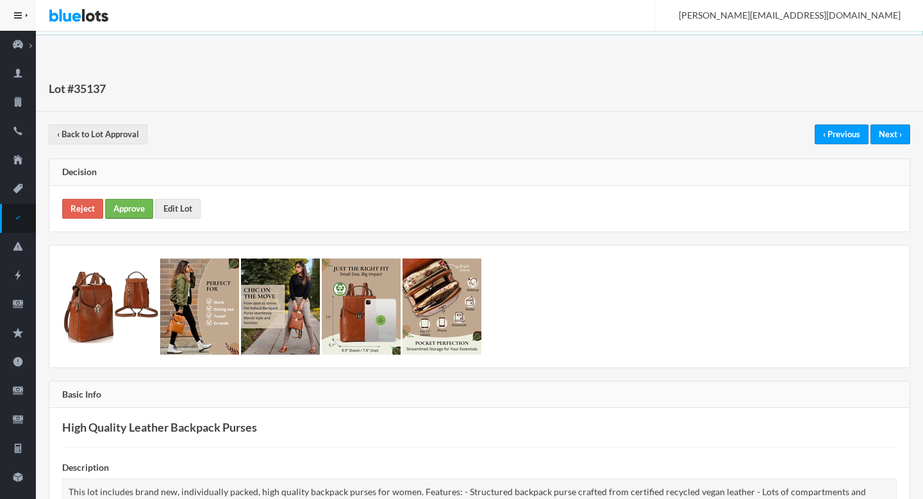
click at [128, 208] on link "Approve" at bounding box center [129, 209] width 48 height 20
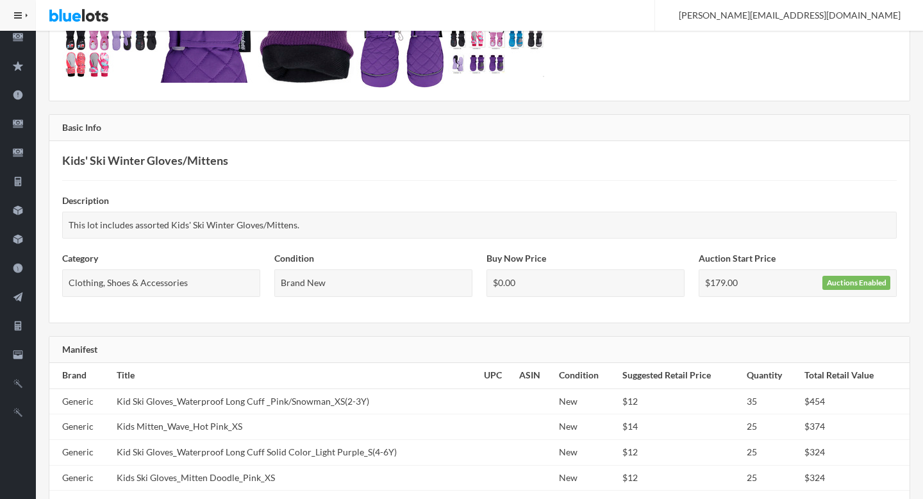
scroll to position [528, 0]
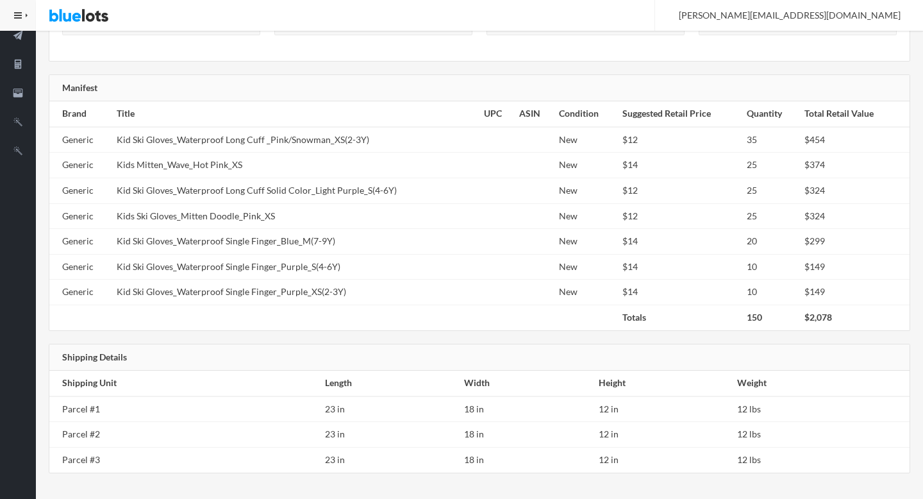
click at [248, 236] on td "Kid Ski Gloves_Waterproof Single Finger_Blue_M(7-9Y)" at bounding box center [295, 242] width 367 height 26
copy tr "Kid Ski Gloves_Waterproof Single Finger_Blue_M(7-9Y)"
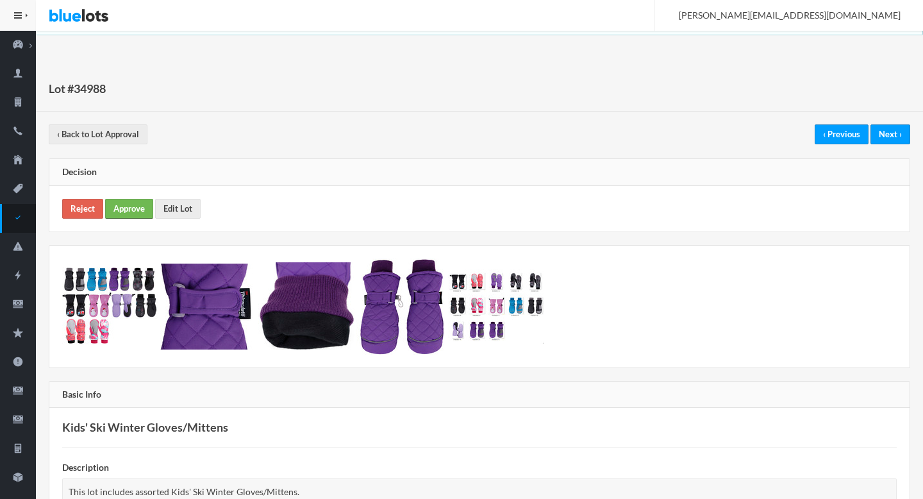
click at [134, 206] on link "Approve" at bounding box center [129, 209] width 48 height 20
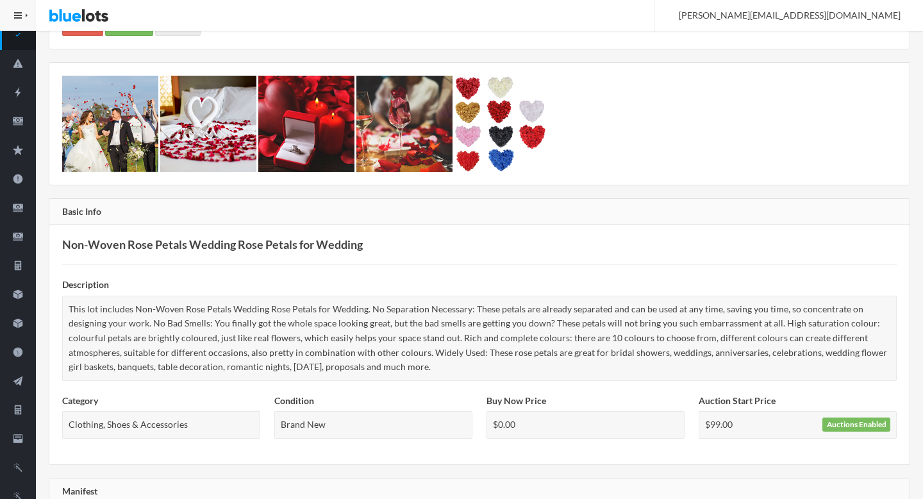
scroll to position [411, 0]
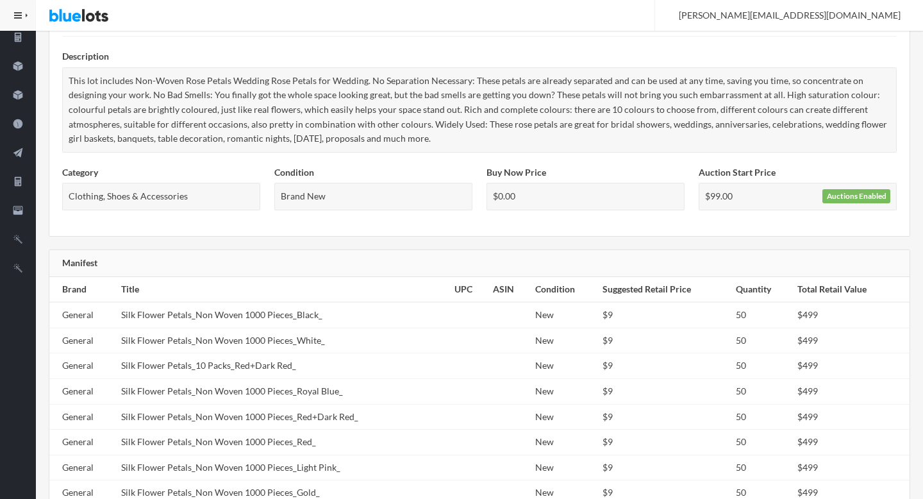
click at [222, 358] on td "Silk Flower Petals_10 Packs_Red+Dark Red_" at bounding box center [283, 366] width 334 height 26
copy tr "Silk Flower Petals_10 Packs_Red+Dark Red_"
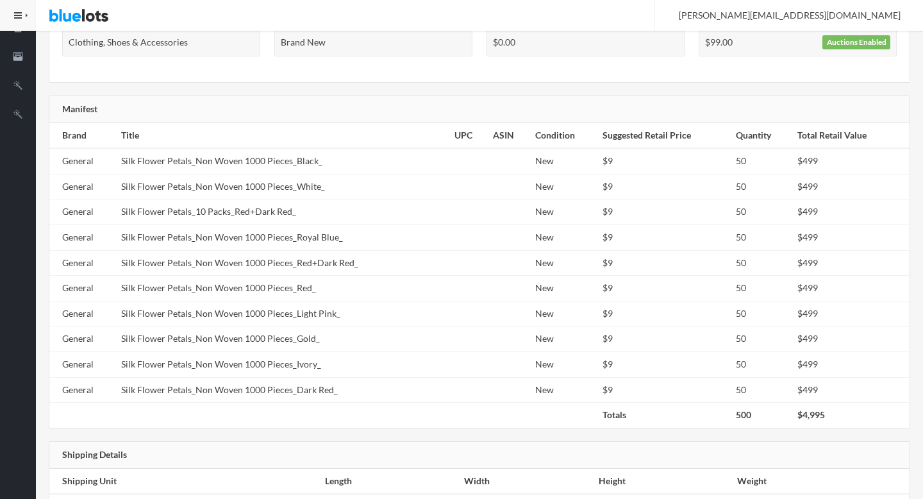
scroll to position [713, 0]
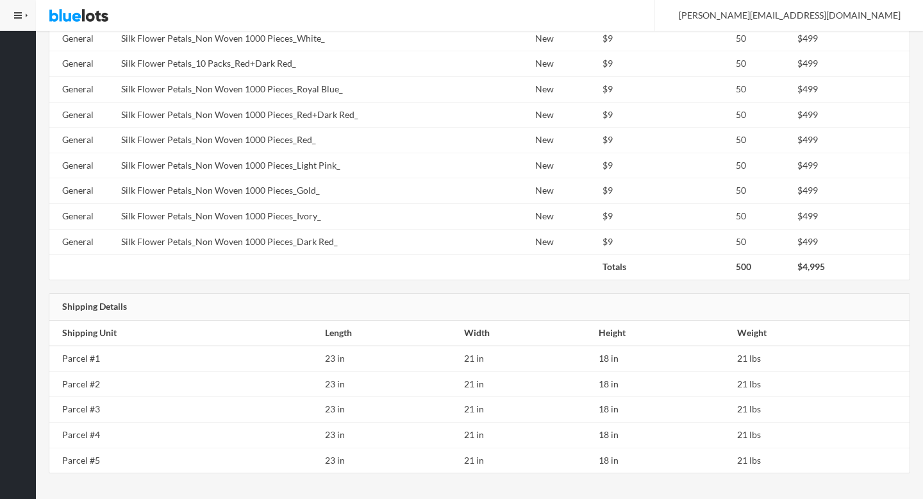
click at [222, 371] on td "Parcel #2" at bounding box center [184, 384] width 271 height 26
click at [222, 360] on td "Parcel #1" at bounding box center [184, 359] width 271 height 26
click at [222, 359] on td "Parcel #1" at bounding box center [184, 359] width 271 height 26
click at [249, 169] on td "Silk Flower Petals_Non Woven 1000 Pieces_Light Pink_" at bounding box center [283, 166] width 334 height 26
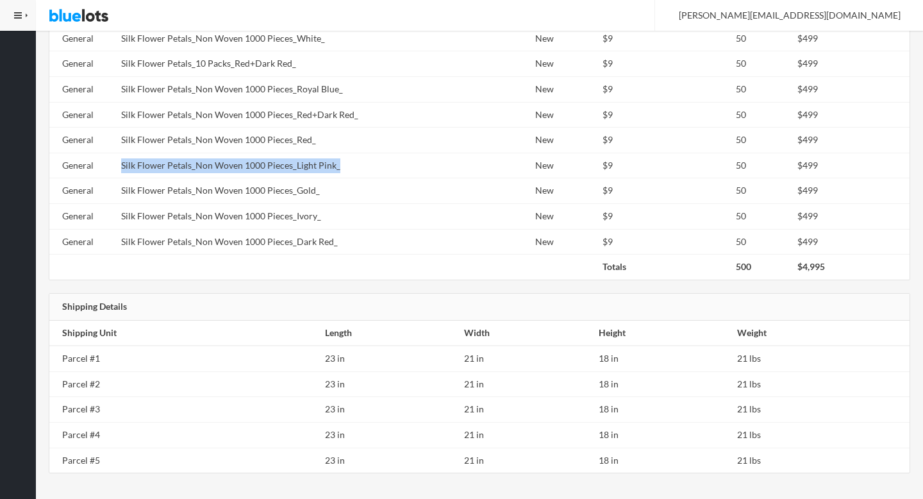
click at [249, 169] on td "Silk Flower Petals_Non Woven 1000 Pieces_Light Pink_" at bounding box center [283, 166] width 334 height 26
copy tr "Silk Flower Petals_Non Woven 1000 Pieces_Light Pink_"
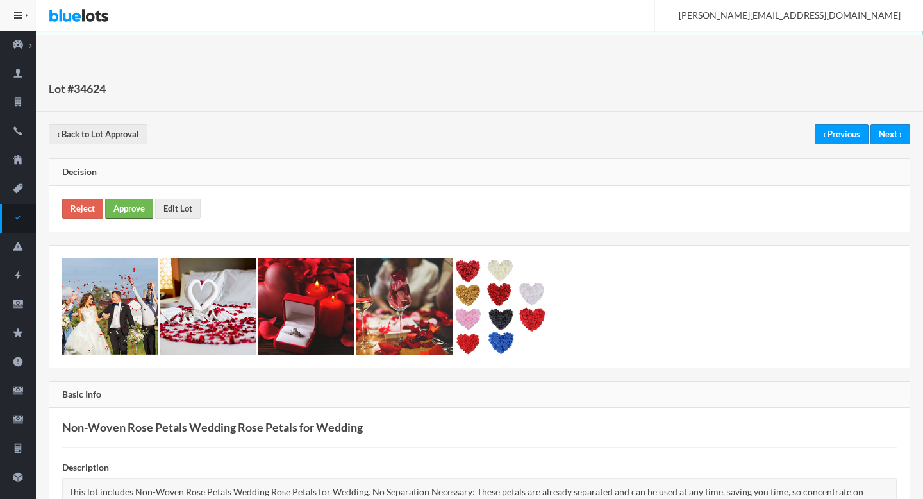
click at [136, 207] on link "Approve" at bounding box center [129, 209] width 48 height 20
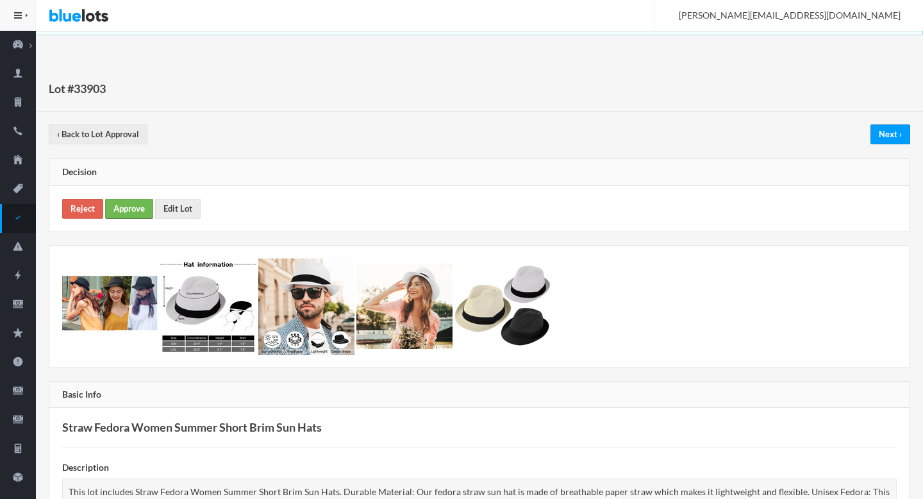
click at [141, 206] on link "Approve" at bounding box center [129, 209] width 48 height 20
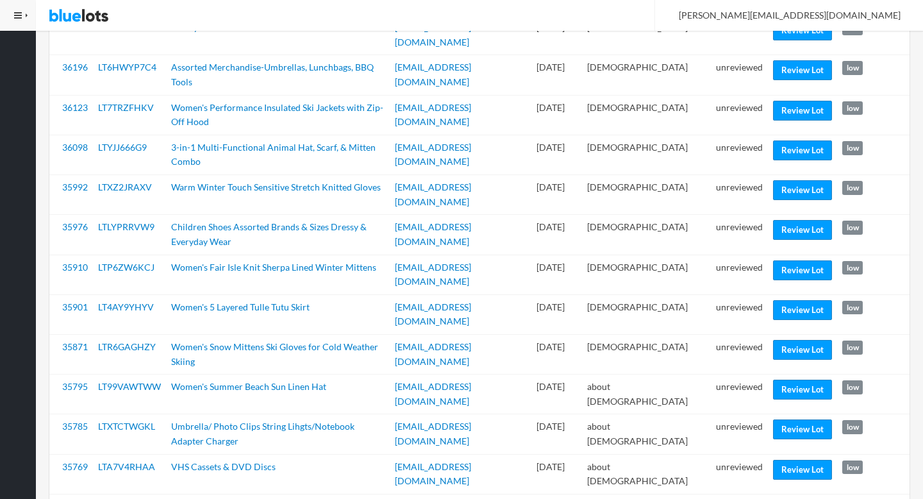
scroll to position [1489, 0]
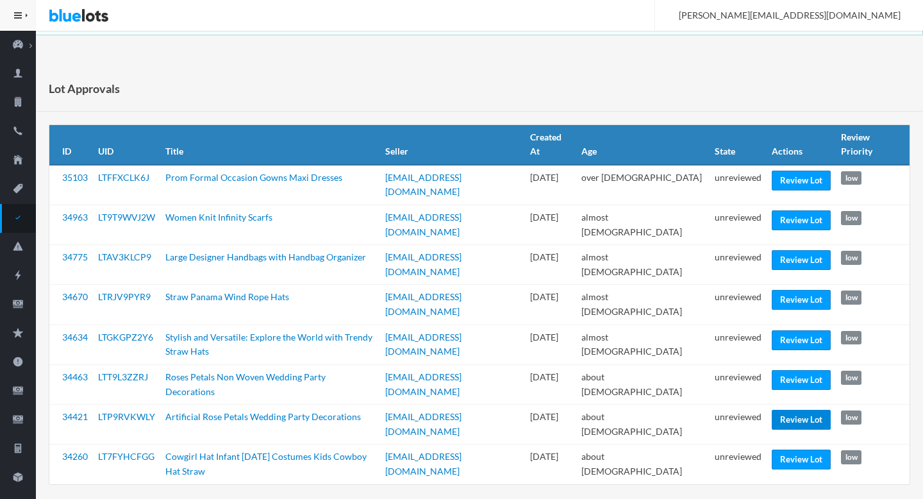
click at [793, 410] on link "Review Lot" at bounding box center [801, 420] width 59 height 20
click at [799, 290] on link "Review Lot" at bounding box center [801, 300] width 59 height 20
click at [803, 250] on link "Review Lot" at bounding box center [801, 260] width 59 height 20
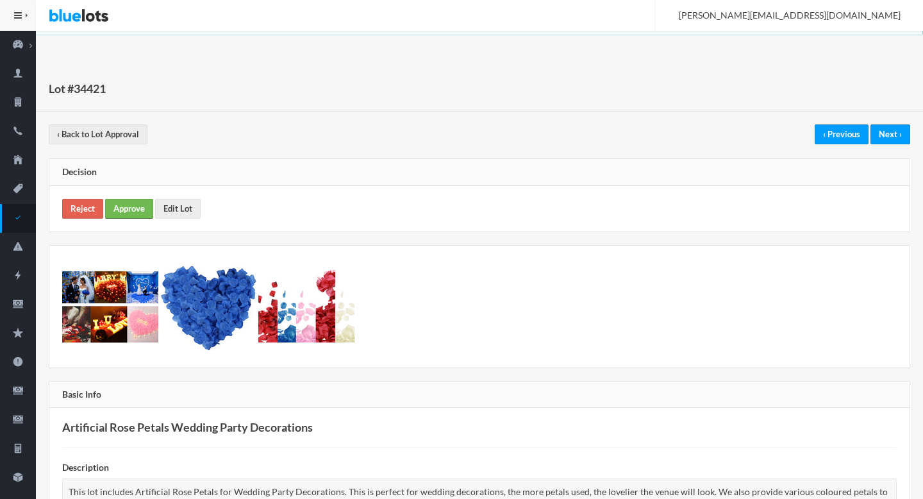
click at [137, 200] on link "Approve" at bounding box center [129, 209] width 48 height 20
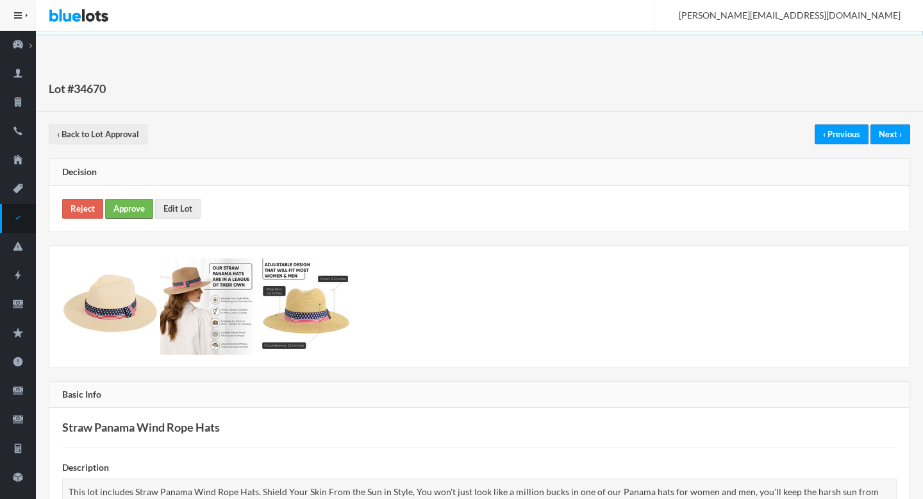
click at [129, 199] on link "Approve" at bounding box center [129, 209] width 48 height 20
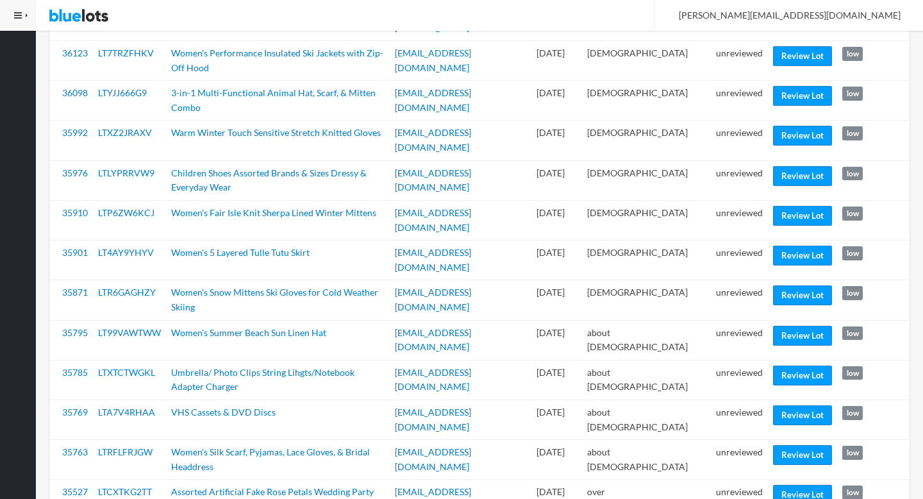
scroll to position [1426, 0]
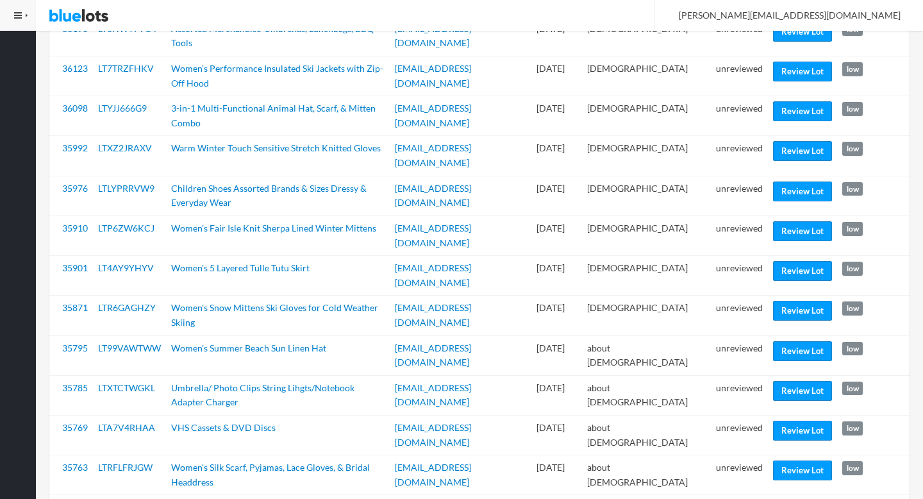
click at [809, 460] on link "Review Lot" at bounding box center [802, 470] width 59 height 20
click at [811, 301] on link "Review Lot" at bounding box center [802, 311] width 59 height 20
click at [741, 296] on td "unreviewed" at bounding box center [739, 316] width 57 height 40
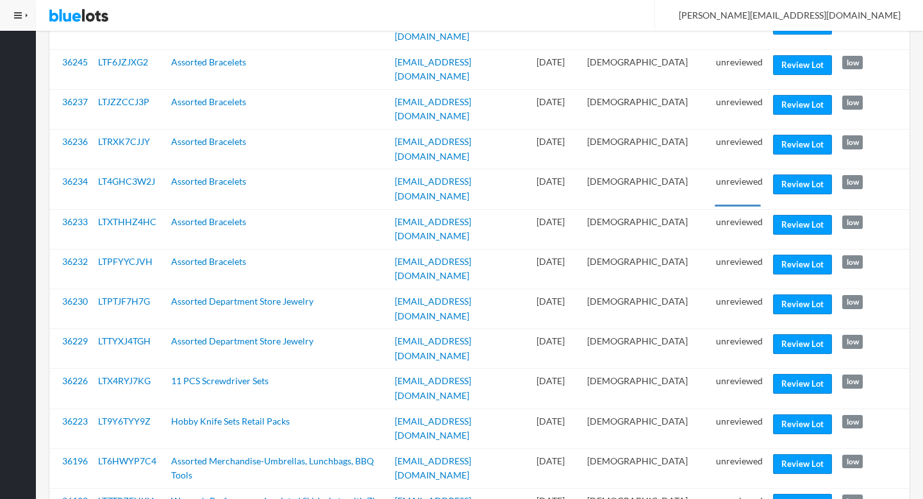
scroll to position [993, 0]
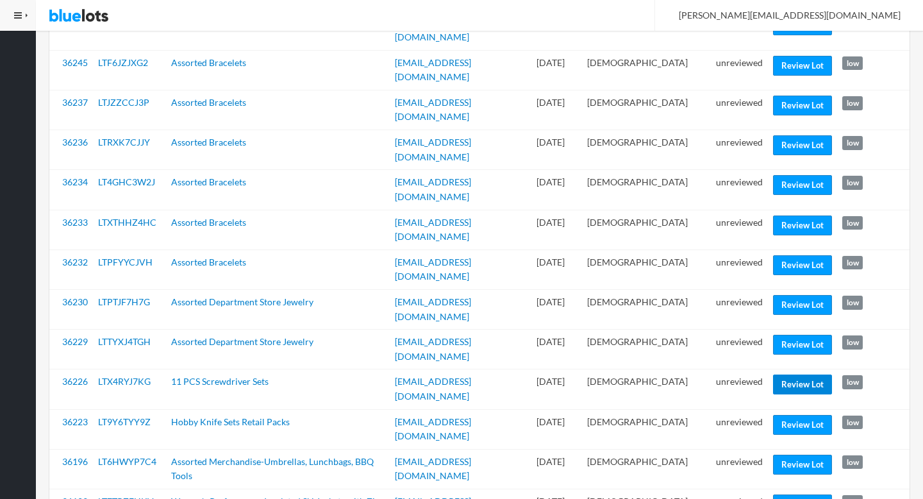
click at [805, 375] on link "Review Lot" at bounding box center [802, 385] width 59 height 20
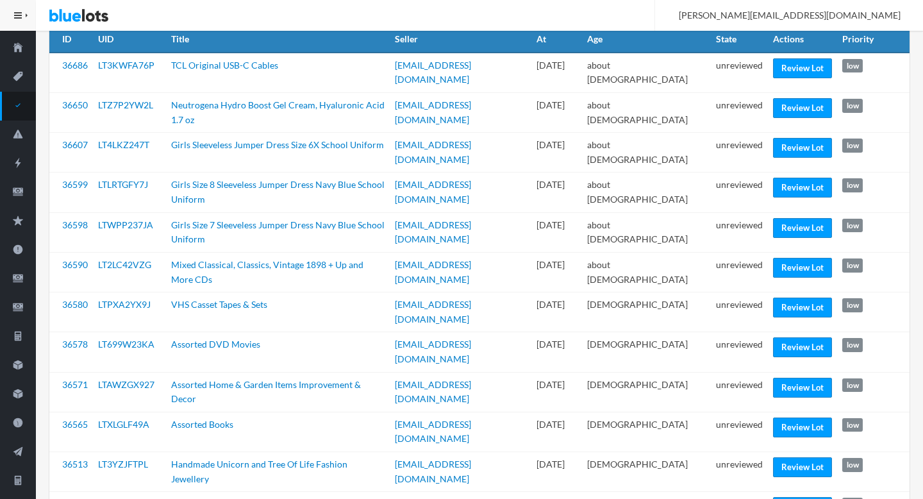
scroll to position [78, 0]
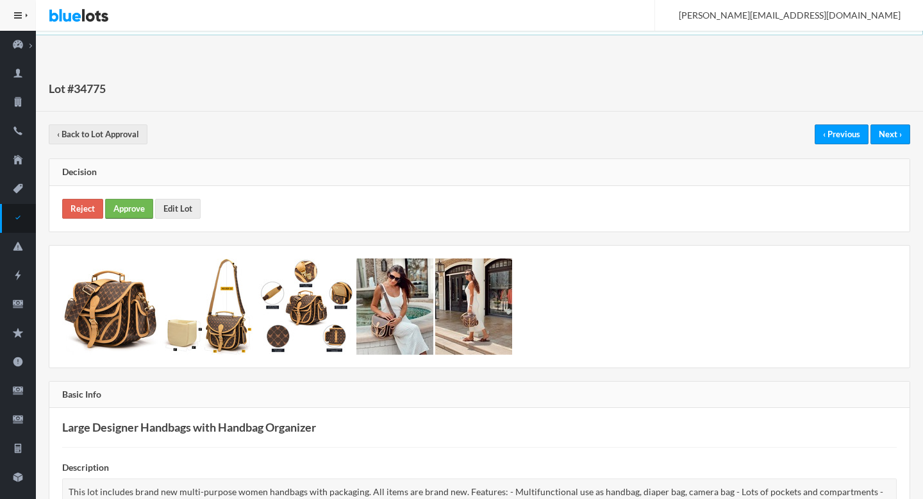
click at [124, 203] on link "Approve" at bounding box center [129, 209] width 48 height 20
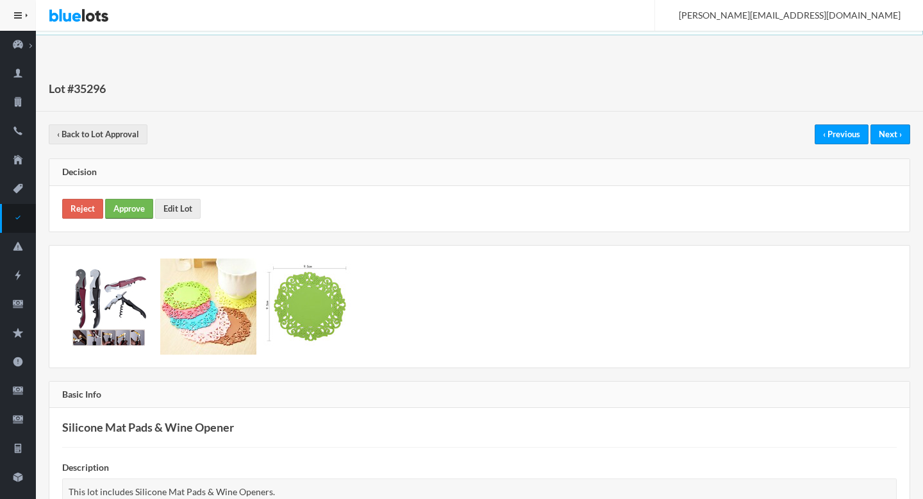
click at [127, 206] on link "Approve" at bounding box center [129, 209] width 48 height 20
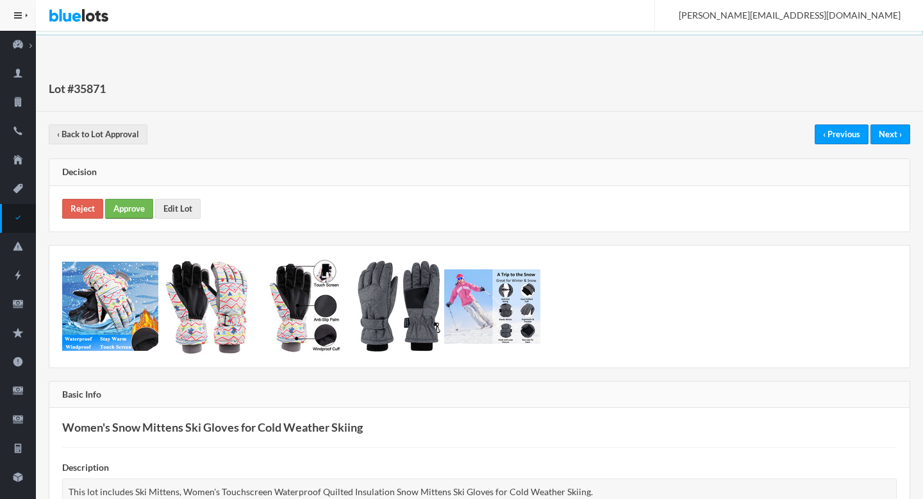
click at [151, 214] on link "Approve" at bounding box center [129, 209] width 48 height 20
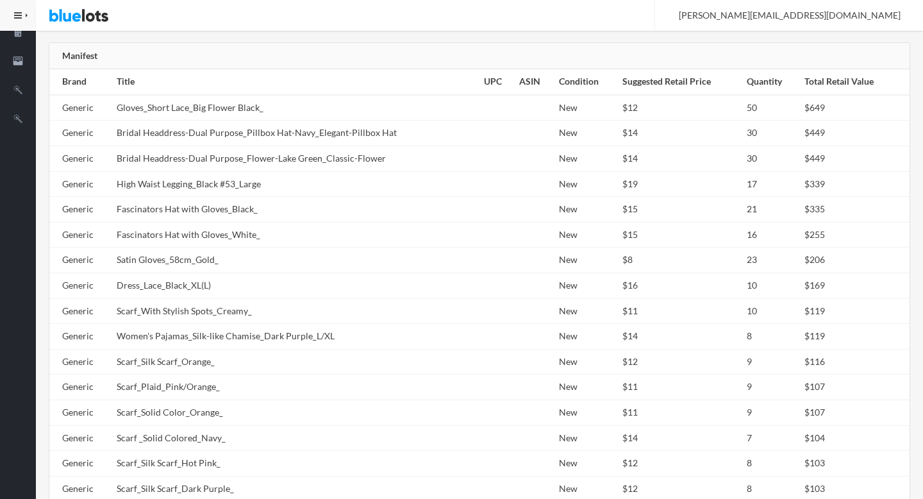
scroll to position [685, 0]
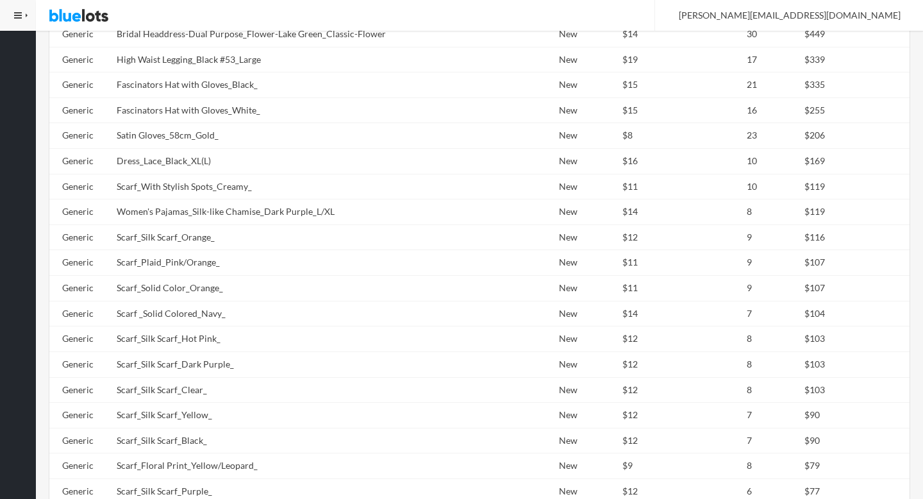
click at [208, 224] on td "Women's Pajamas_Silk-like Chamise_Dark Purple_L/XL" at bounding box center [295, 212] width 367 height 26
copy tr "Women's Pajamas_Silk-like Chamise_Dark Purple_L/XL"
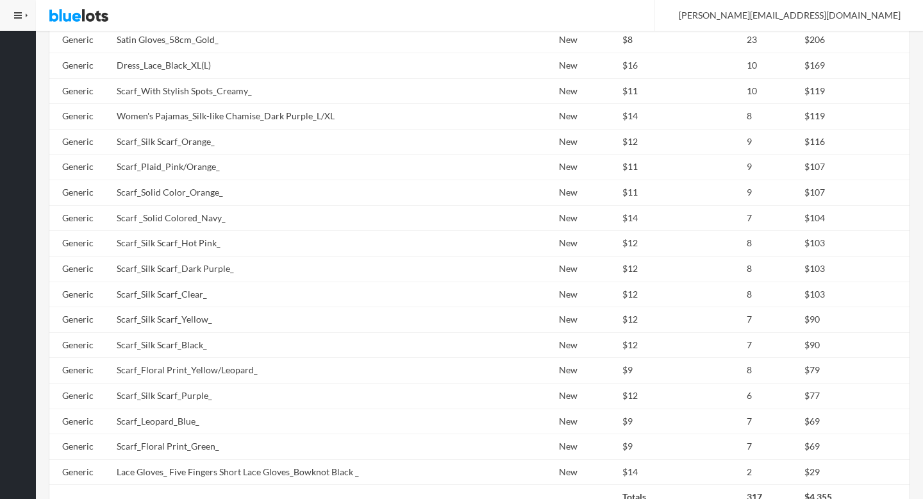
scroll to position [960, 0]
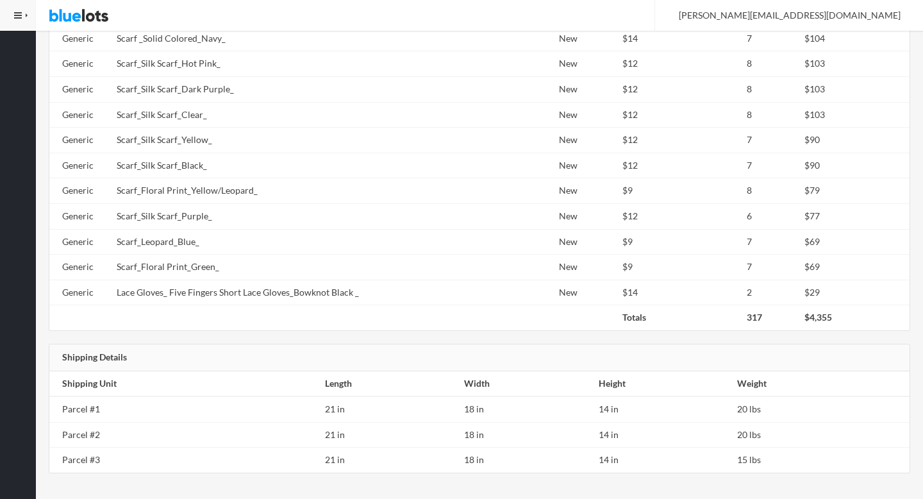
click at [208, 231] on td "Scarf_Leopard_Blue_" at bounding box center [295, 242] width 367 height 26
click at [208, 225] on td "Scarf_Silk Scarf_Purple_" at bounding box center [295, 216] width 367 height 26
click at [208, 224] on td "Scarf_Silk Scarf_Purple_" at bounding box center [295, 216] width 367 height 26
copy tr "Scarf_Silk Scarf_Purple_"
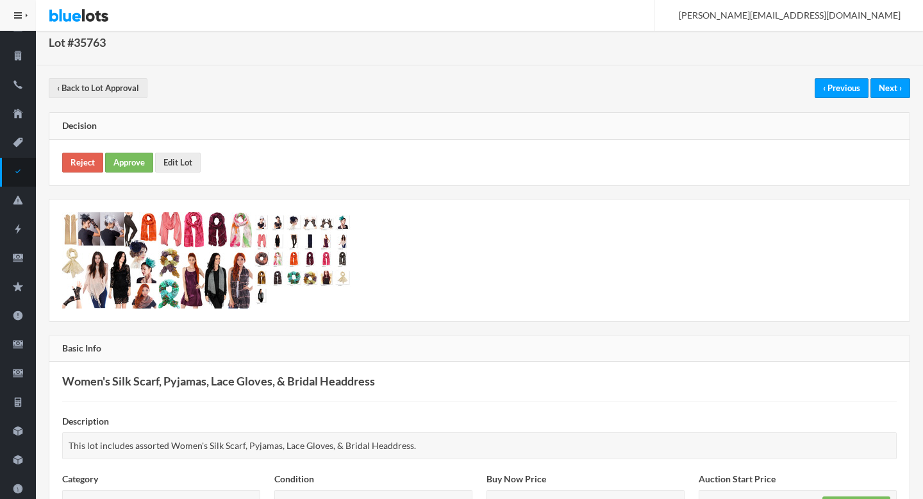
scroll to position [0, 0]
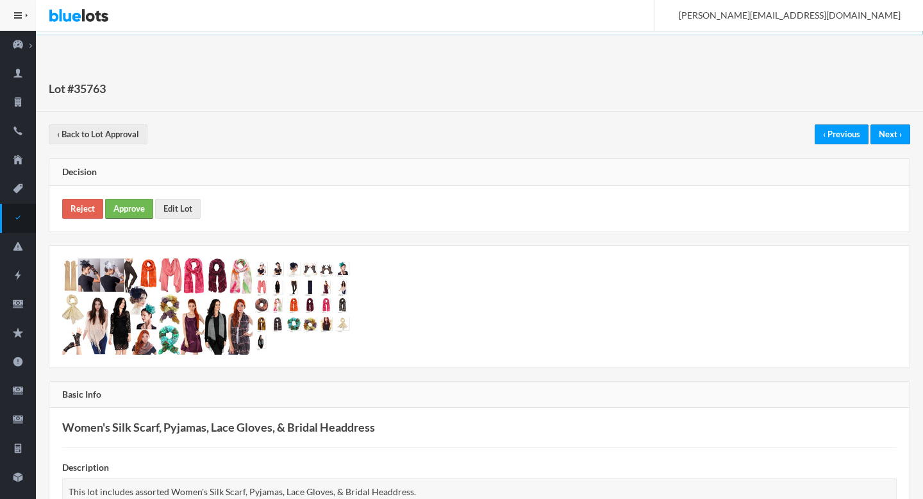
click at [128, 203] on link "Approve" at bounding box center [129, 209] width 48 height 20
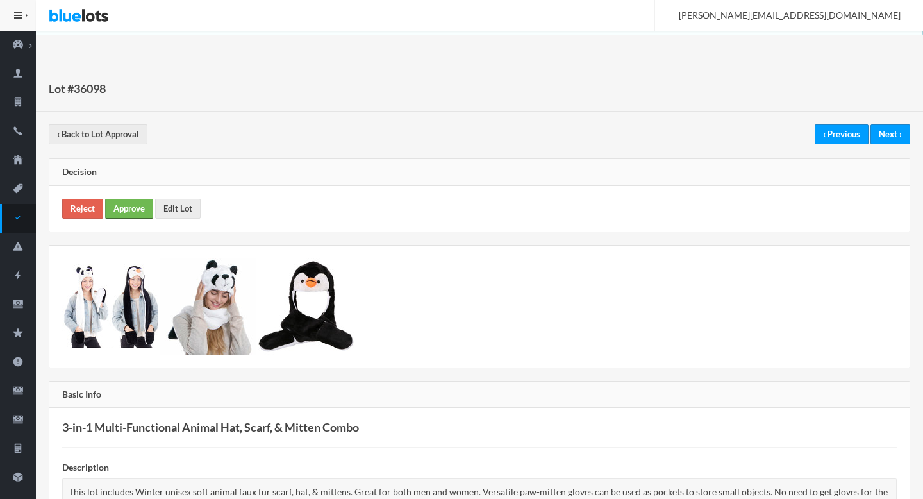
click at [122, 211] on link "Approve" at bounding box center [129, 209] width 48 height 20
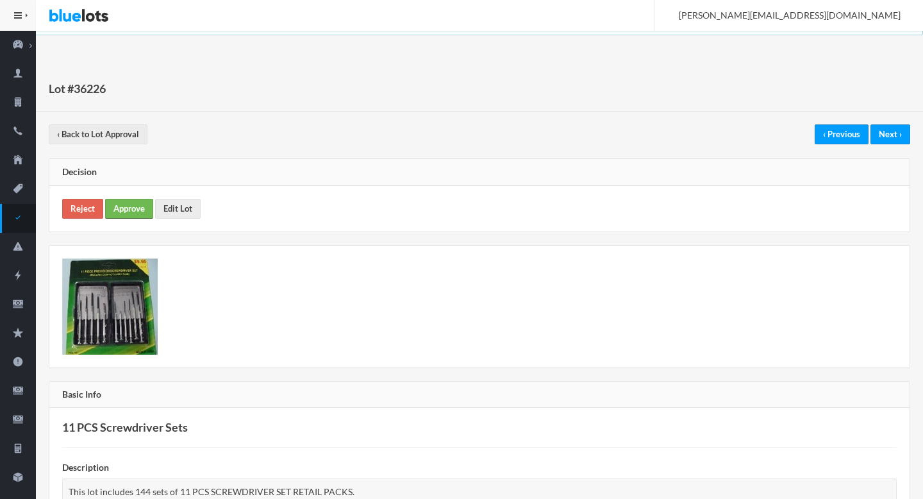
click at [121, 203] on link "Approve" at bounding box center [129, 209] width 48 height 20
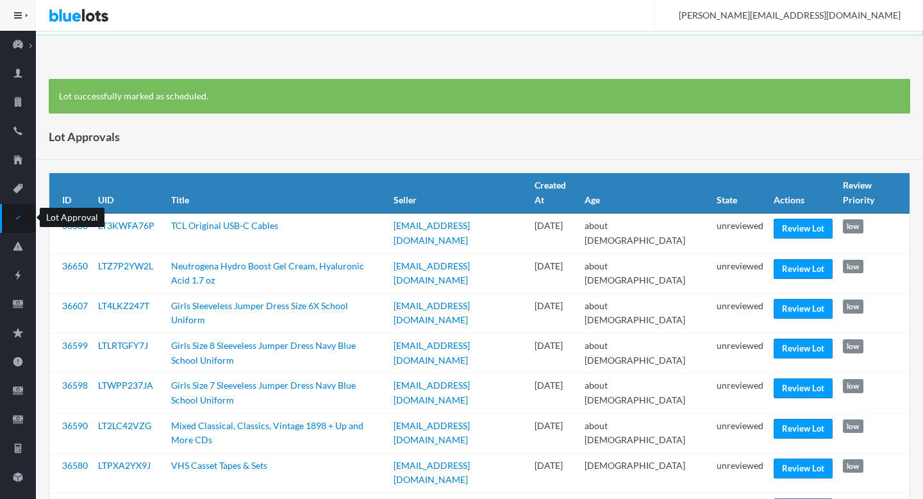
click at [19, 215] on icon "checkmark" at bounding box center [18, 218] width 36 height 12
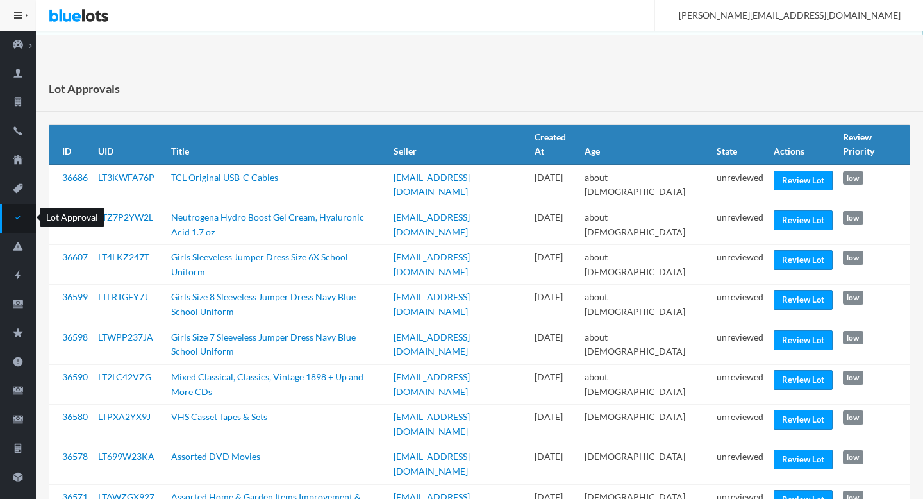
click at [8, 224] on ion-icon "checkmark" at bounding box center [18, 218] width 36 height 13
click at [13, 224] on ion-icon "checkmark" at bounding box center [18, 218] width 36 height 13
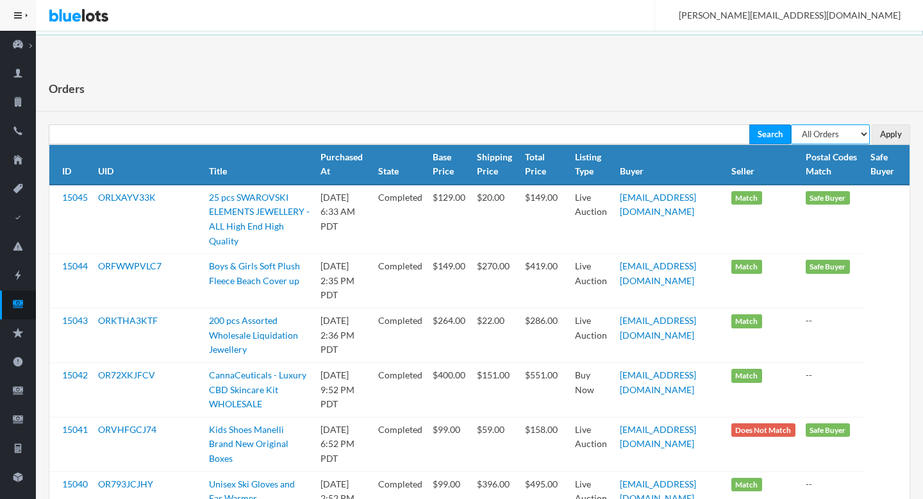
click at [808, 136] on select "All Orders Pending Completed Under review Cancelled" at bounding box center [830, 134] width 79 height 20
select select "pending"
click at [791, 124] on select "All Orders Pending Completed Under review Cancelled" at bounding box center [830, 134] width 79 height 20
click at [879, 140] on input "Apply" at bounding box center [891, 134] width 38 height 20
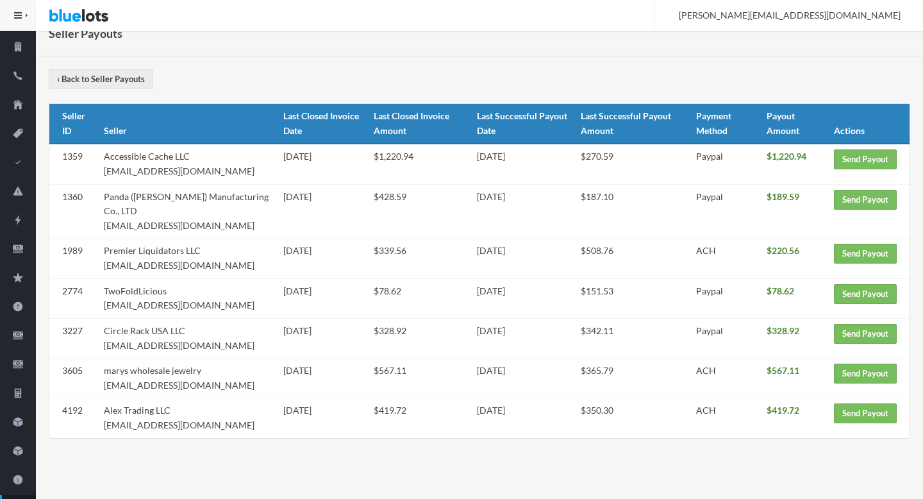
scroll to position [54, 0]
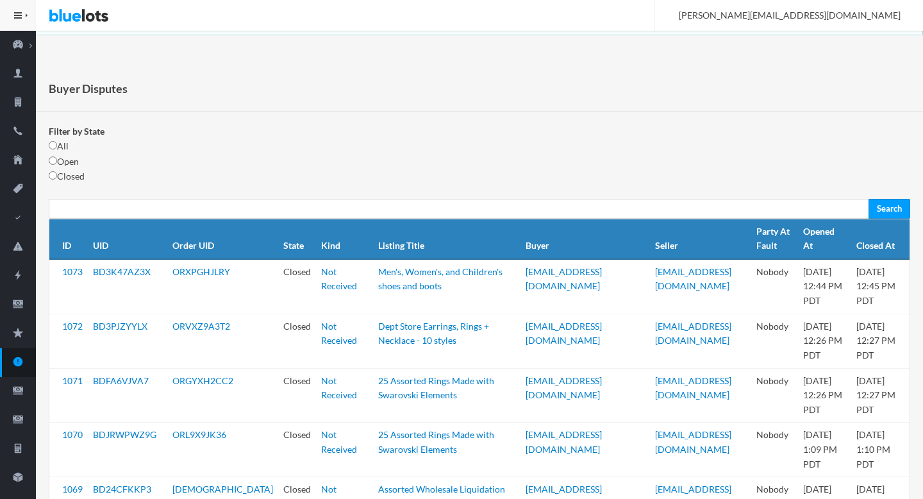
scroll to position [62, 0]
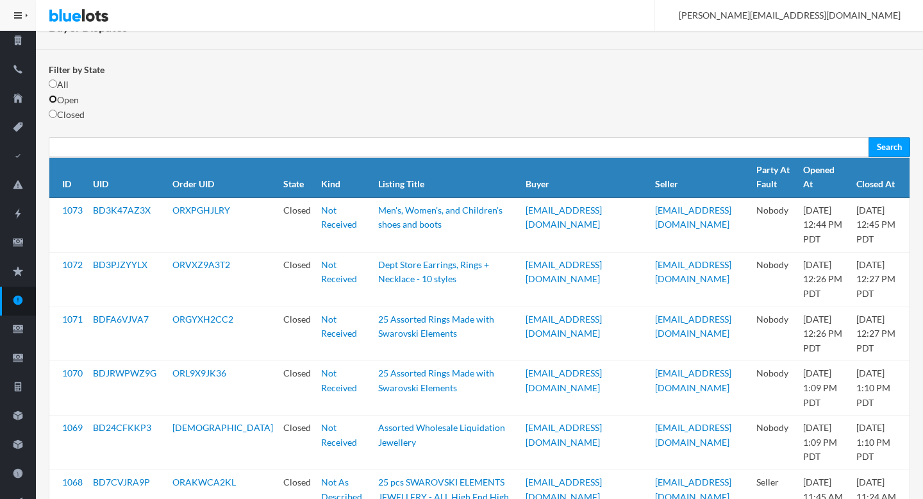
click at [55, 100] on input "radio" at bounding box center [53, 99] width 8 height 8
radio input "true"
click at [890, 151] on input "Search" at bounding box center [890, 147] width 42 height 20
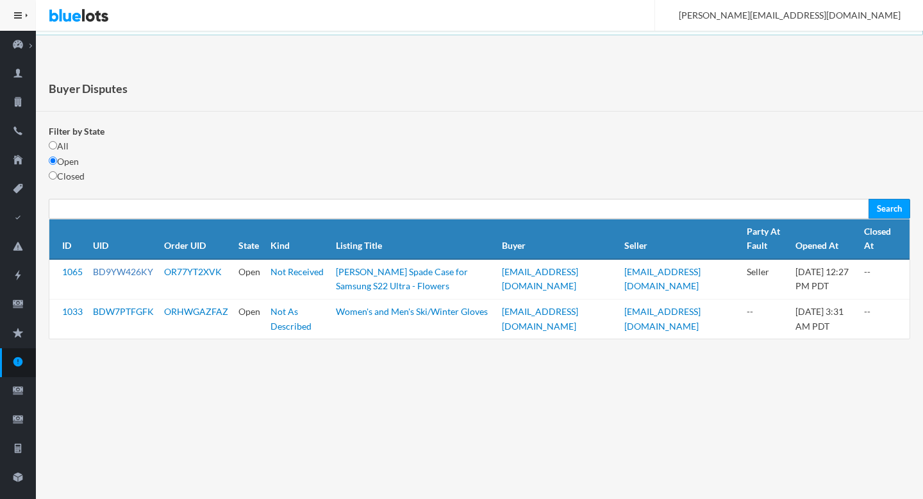
click at [125, 276] on link "BD9YW426KY" at bounding box center [123, 271] width 60 height 11
click at [122, 308] on link "BDW7PTFGFK" at bounding box center [123, 311] width 61 height 11
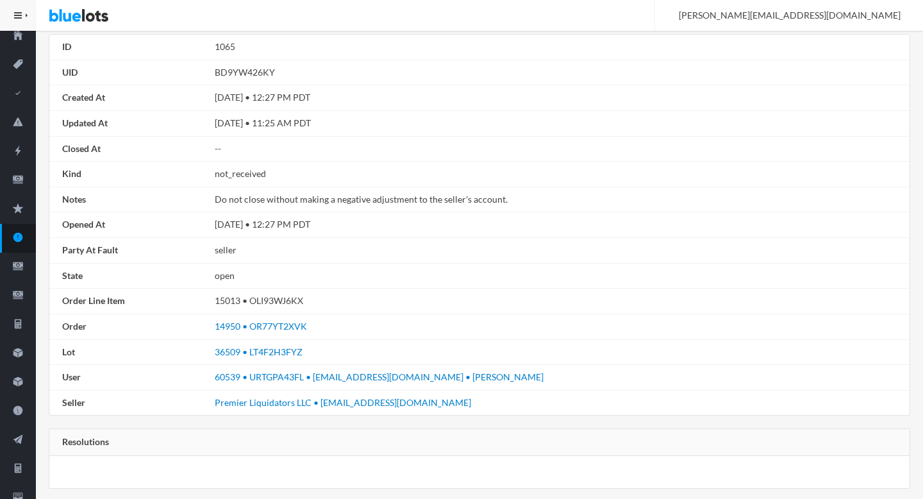
scroll to position [124, 0]
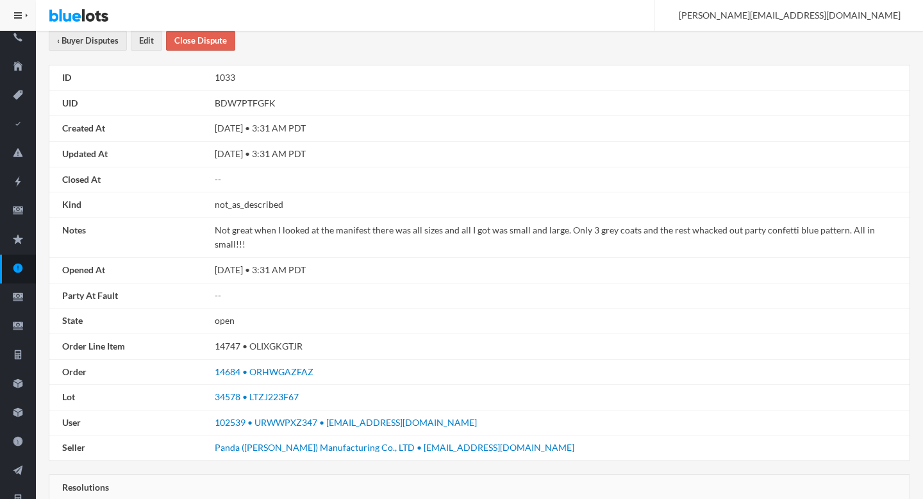
scroll to position [96, 0]
click at [232, 101] on td "BDW7PTFGFK" at bounding box center [560, 102] width 700 height 26
copy td "BDW7PTFGFK"
click at [355, 415] on link "102539 • URWWPXZ347 • uprightness156@gmail.com" at bounding box center [346, 420] width 262 height 11
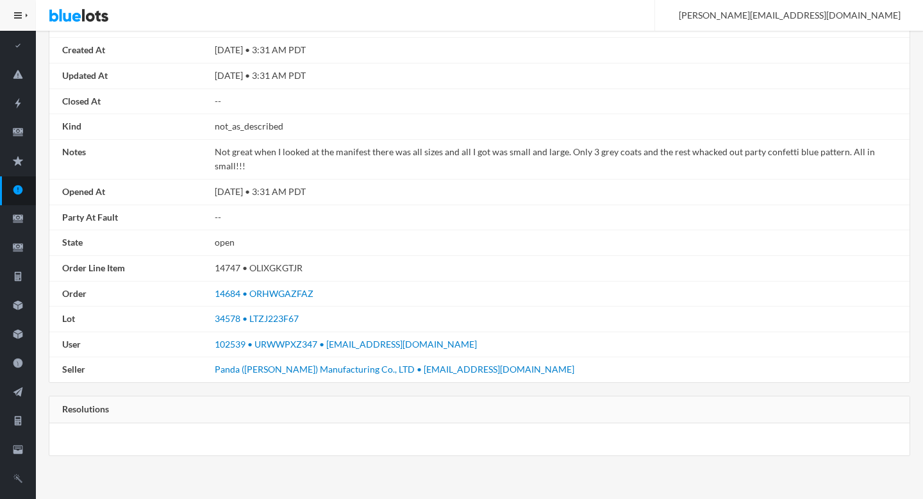
scroll to position [0, 0]
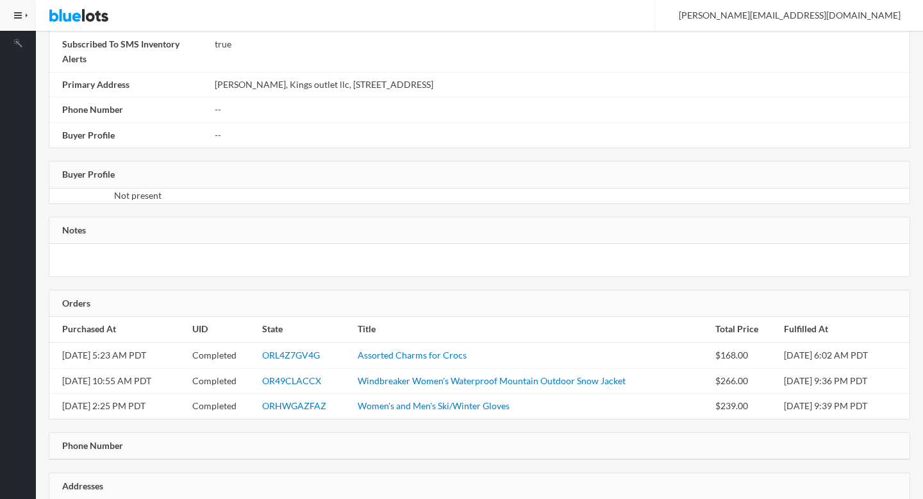
scroll to position [668, 0]
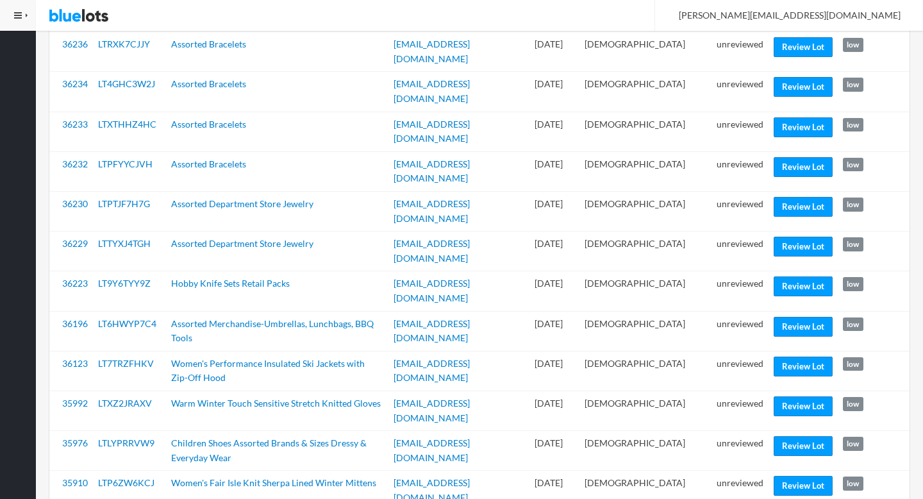
scroll to position [1387, 0]
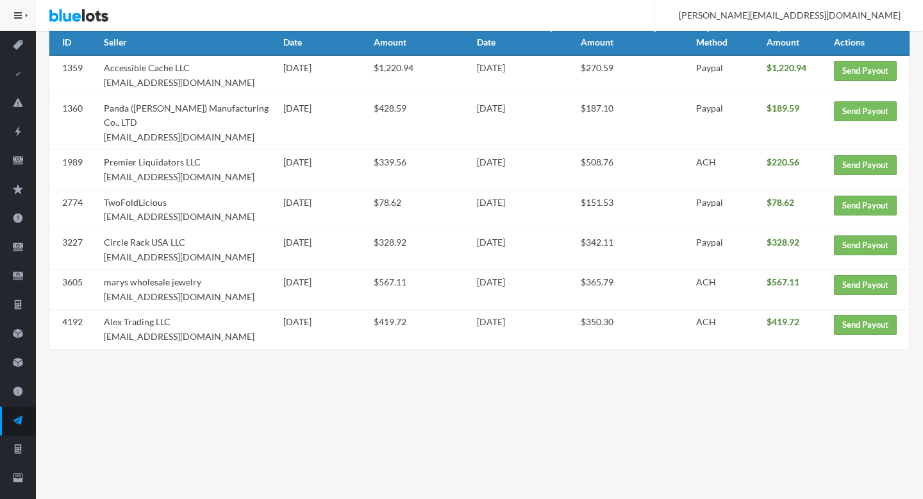
scroll to position [147, 0]
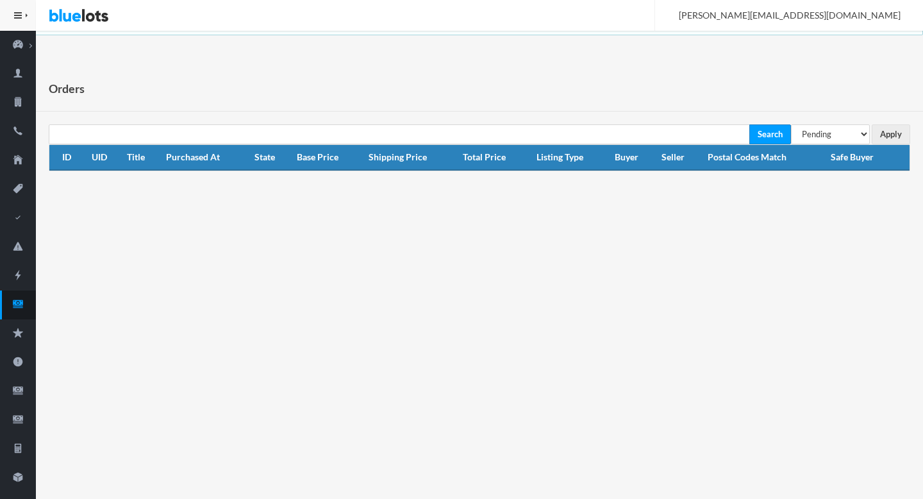
select select "under_review"
click at [791, 124] on select "All Orders Pending Completed Under review Cancelled" at bounding box center [830, 134] width 79 height 20
click at [894, 129] on input "Apply" at bounding box center [891, 134] width 38 height 20
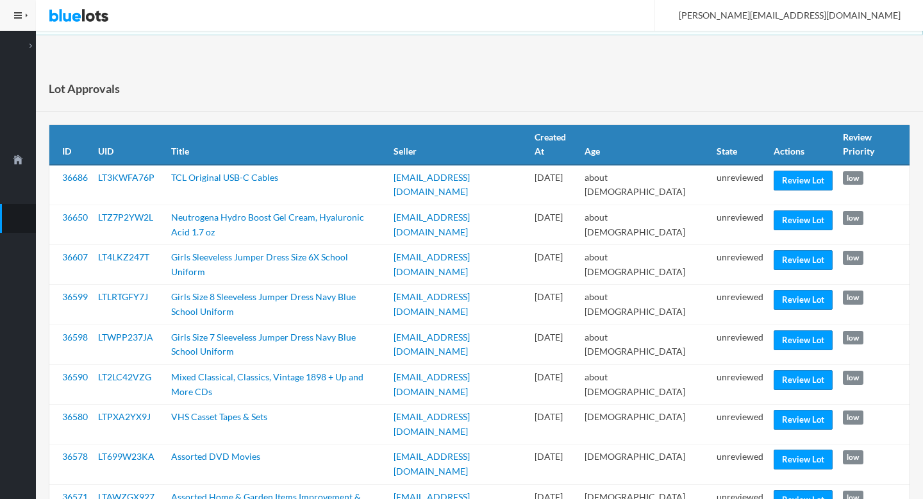
scroll to position [1387, 0]
